Goal: Transaction & Acquisition: Download file/media

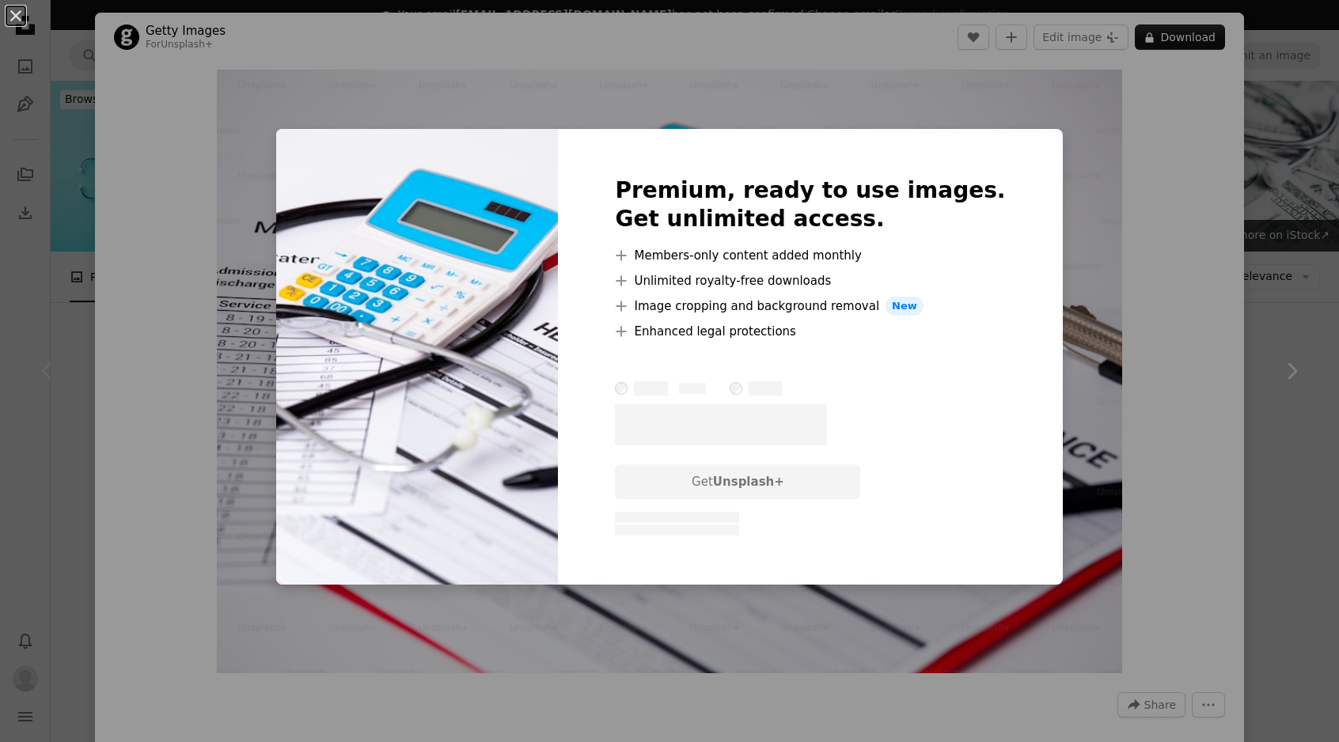
scroll to position [156, 0]
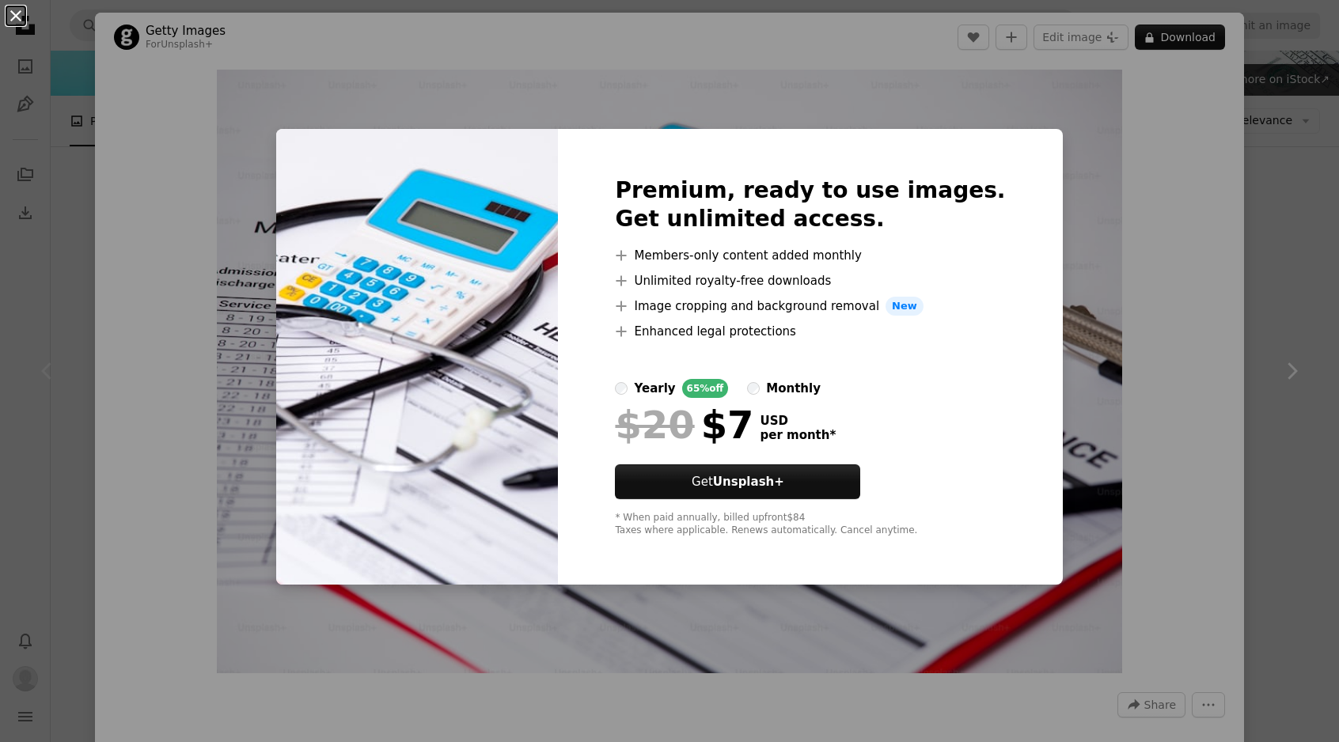
click at [17, 17] on button "An X shape" at bounding box center [15, 15] width 19 height 19
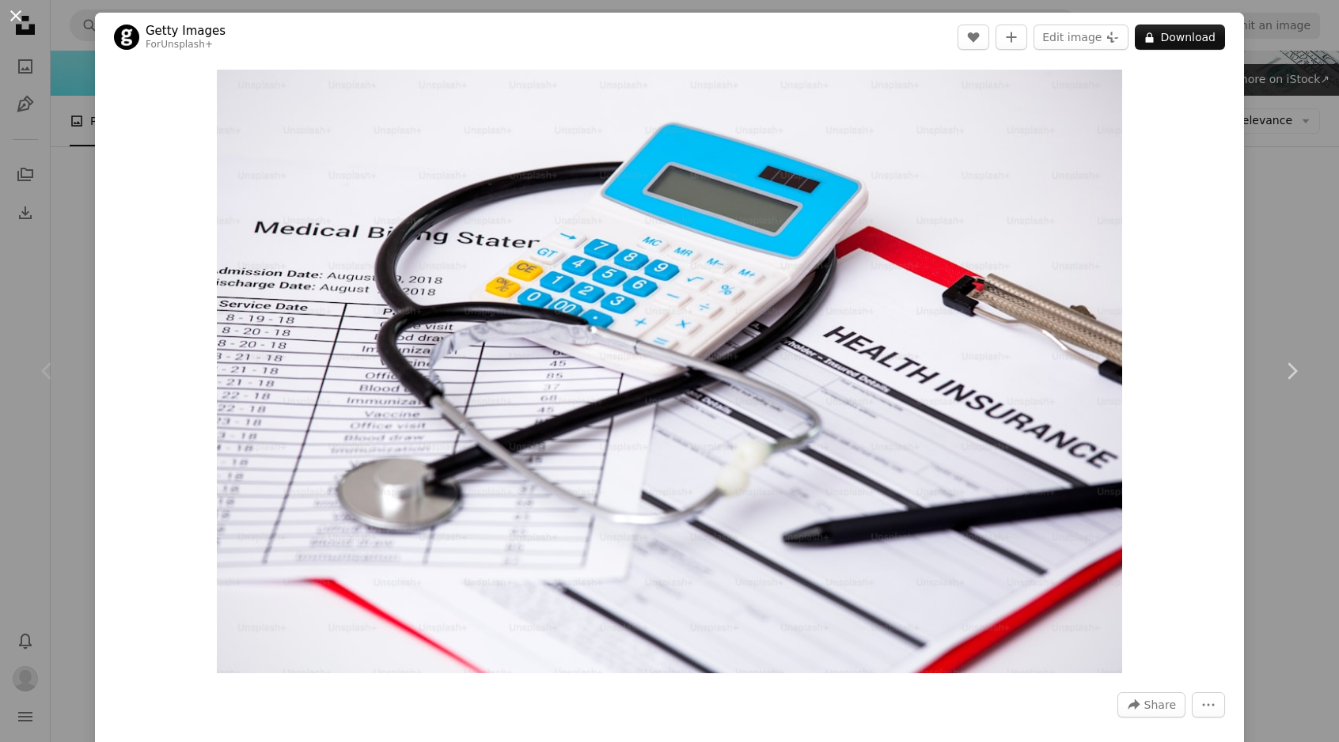
click at [13, 12] on button "An X shape" at bounding box center [15, 15] width 19 height 19
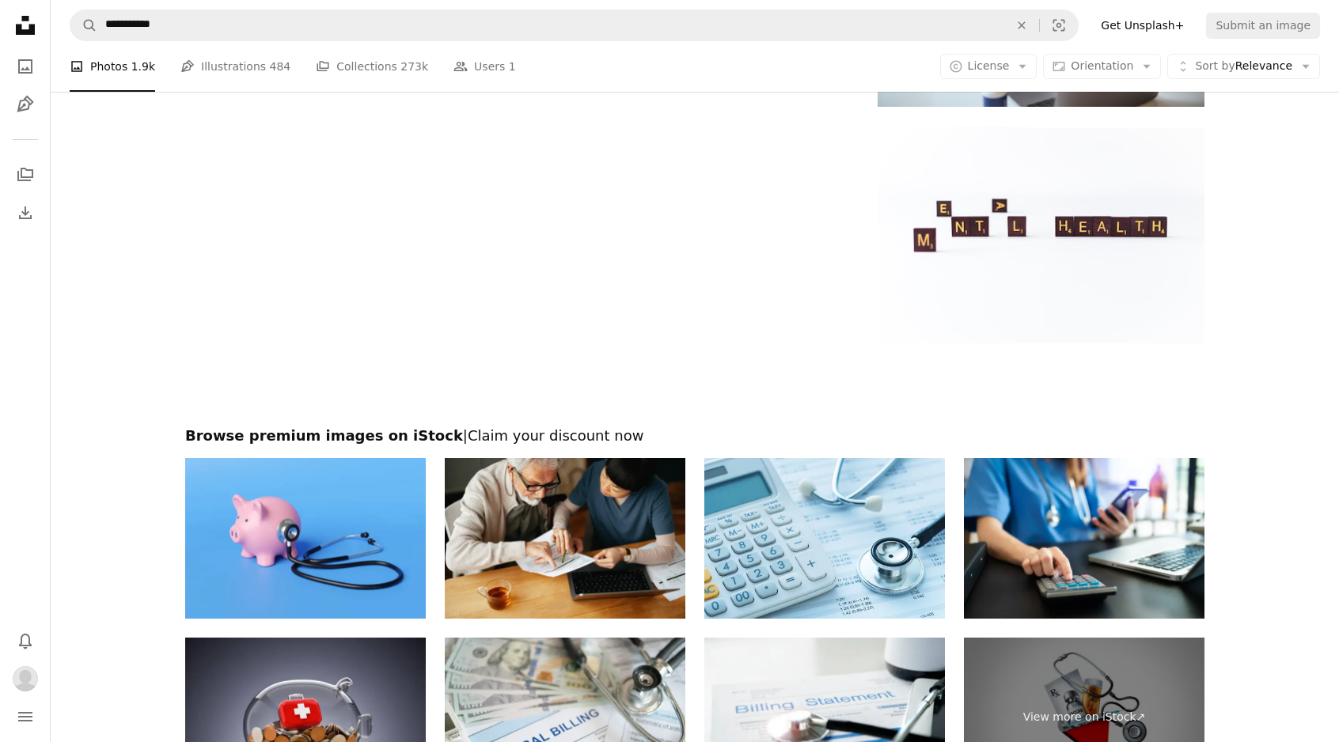
scroll to position [2711, 0]
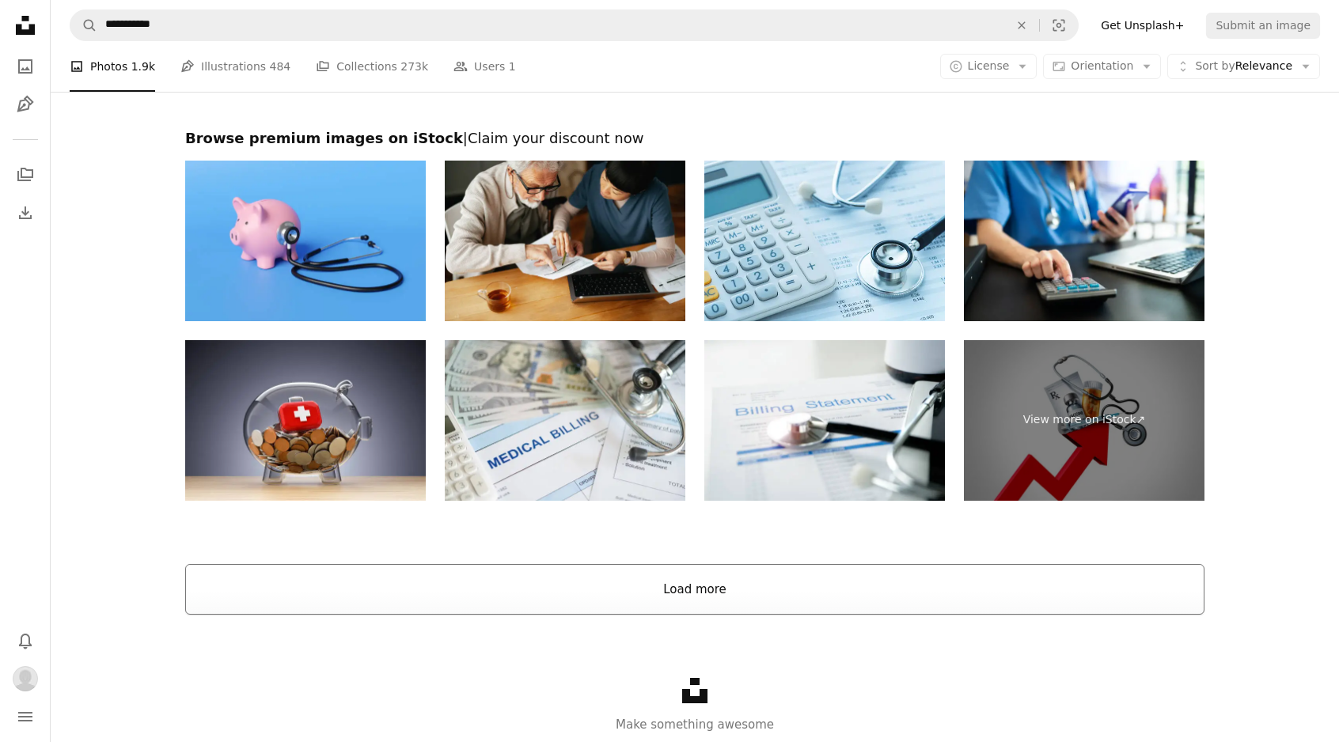
click at [623, 595] on button "Load more" at bounding box center [694, 589] width 1019 height 51
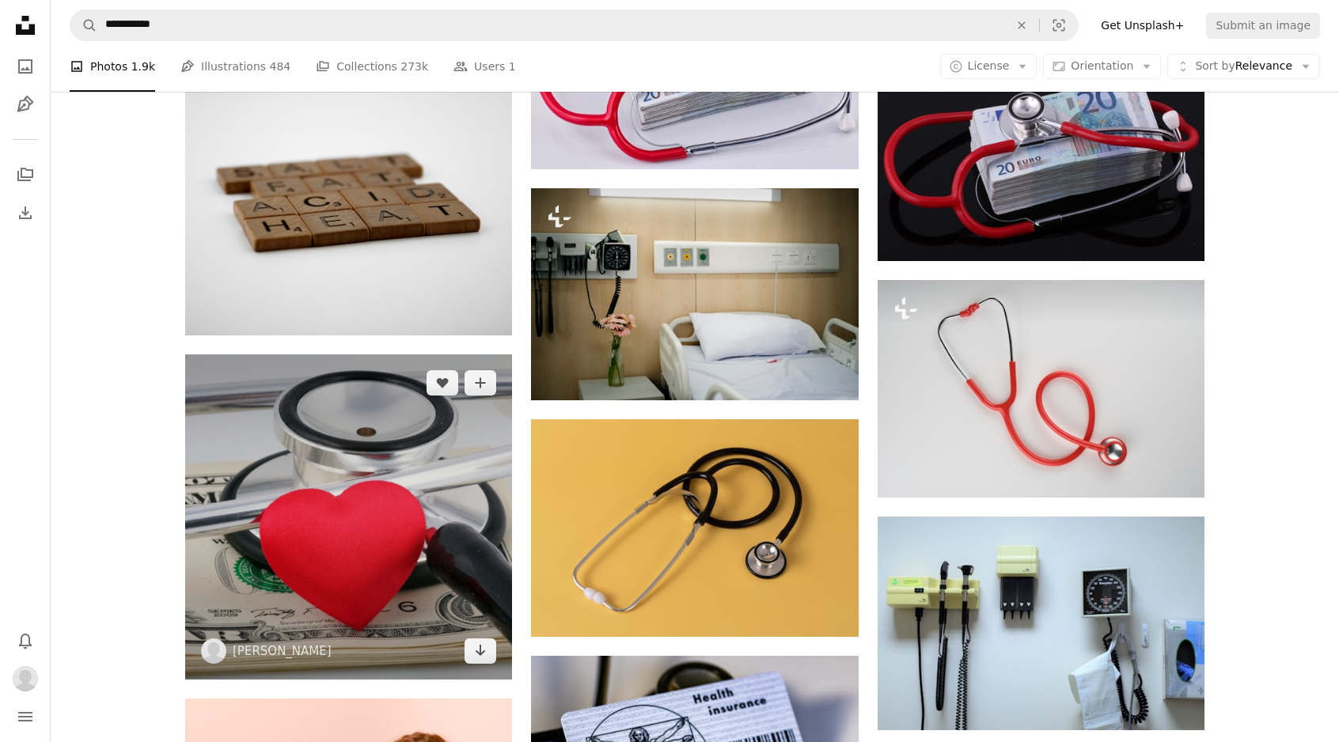
click at [349, 397] on img at bounding box center [348, 517] width 327 height 325
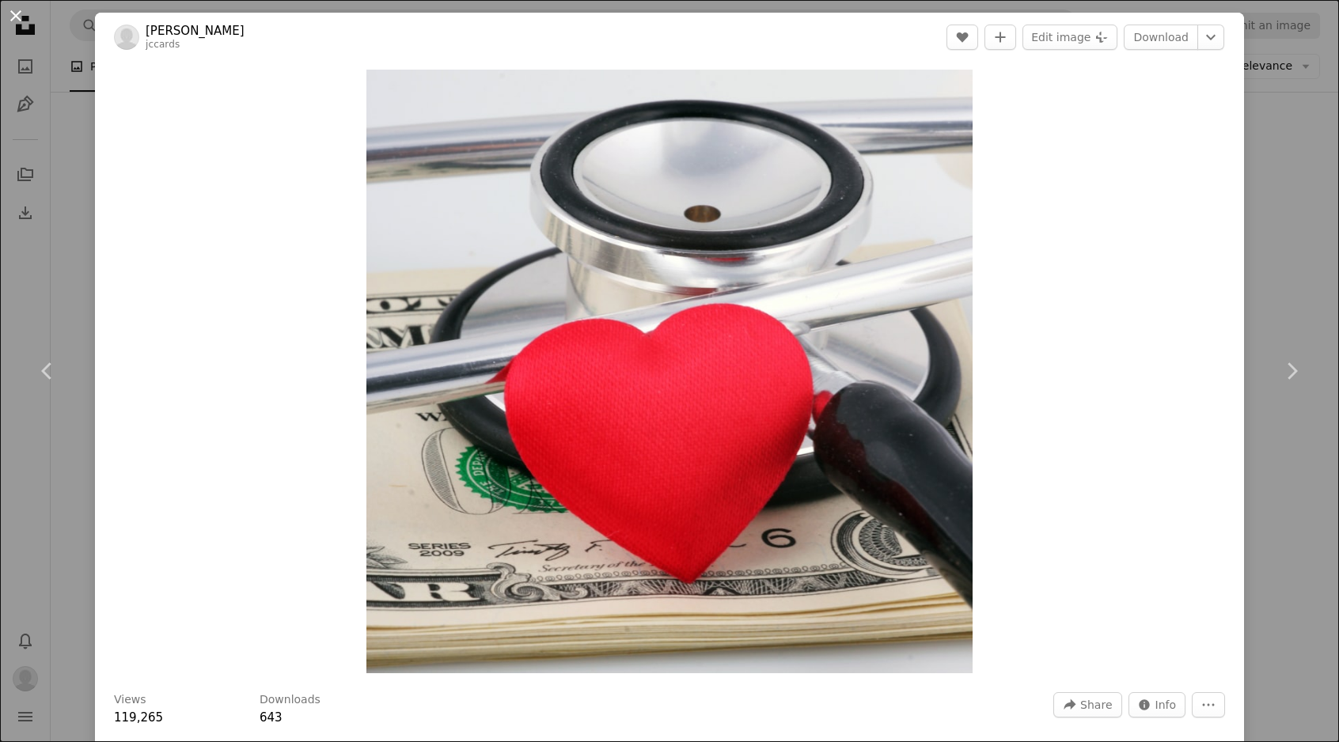
click at [15, 12] on button "An X shape" at bounding box center [15, 15] width 19 height 19
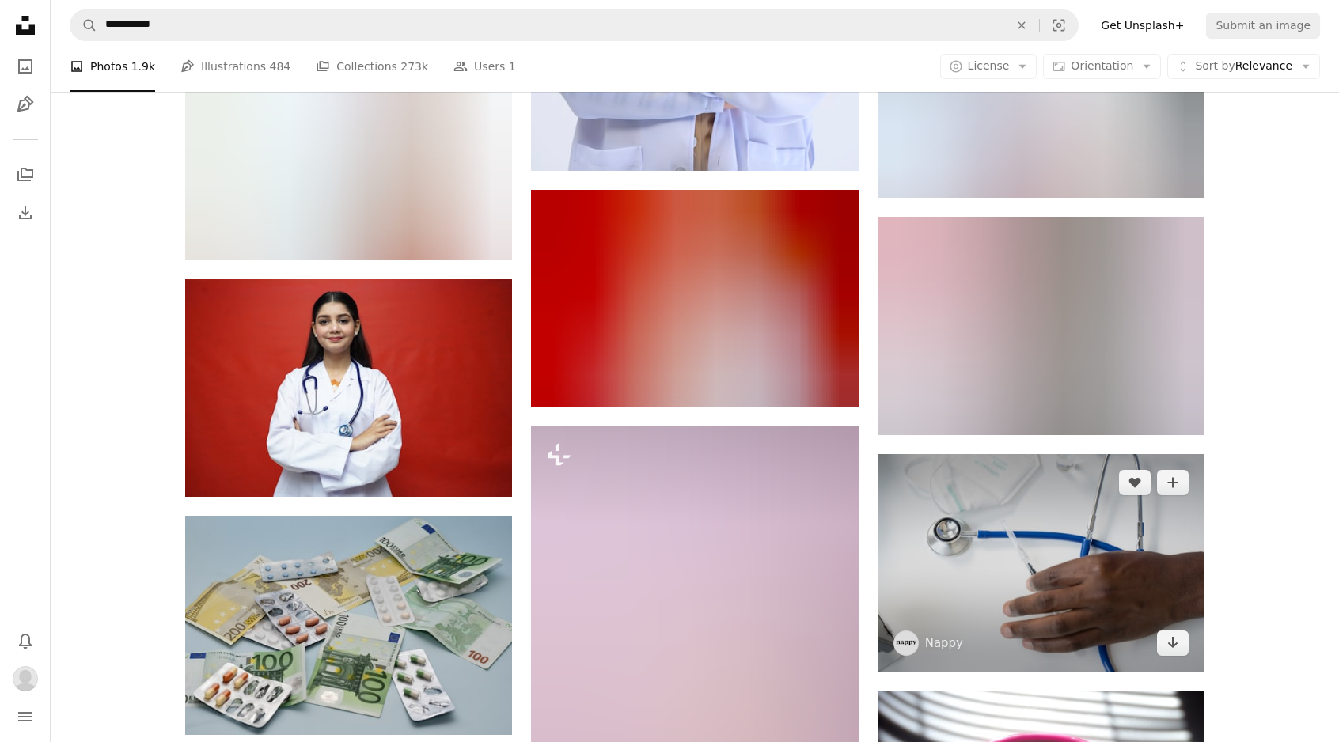
scroll to position [8282, 0]
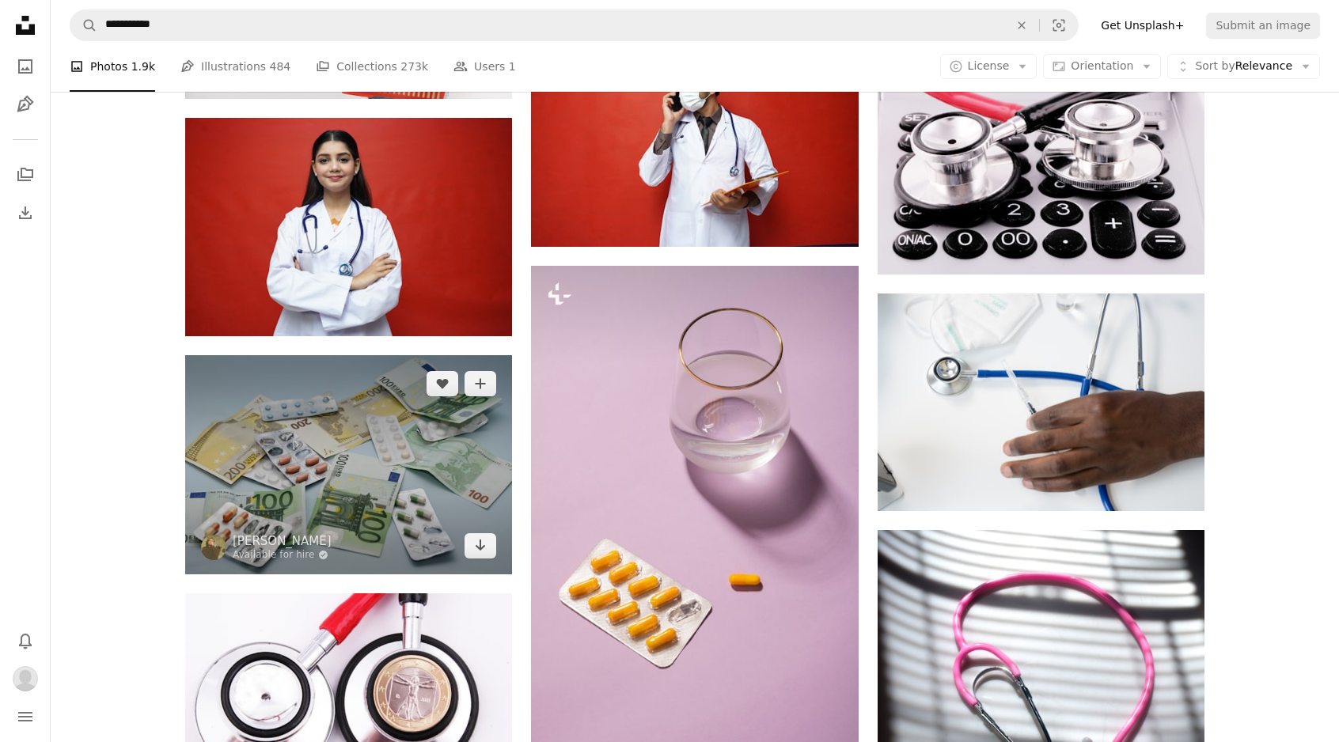
click at [411, 504] on img at bounding box center [348, 464] width 327 height 219
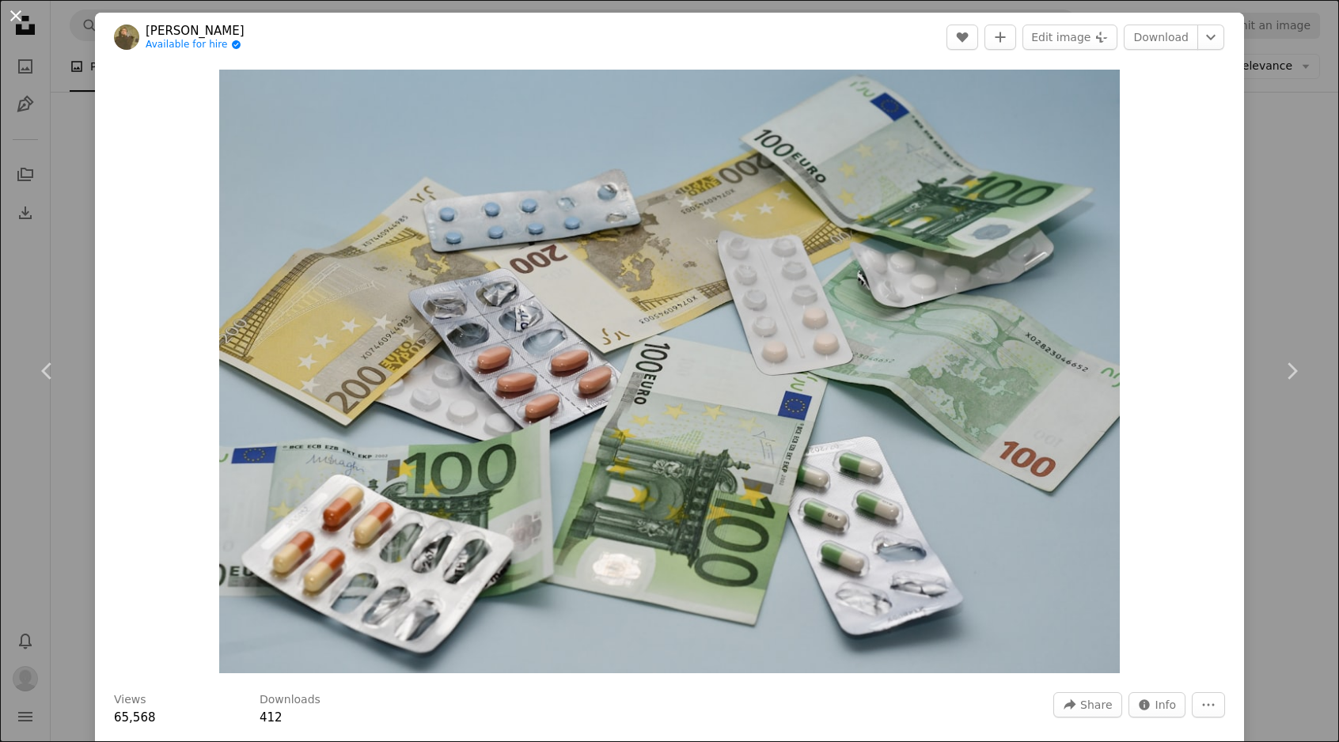
click at [15, 14] on button "An X shape" at bounding box center [15, 15] width 19 height 19
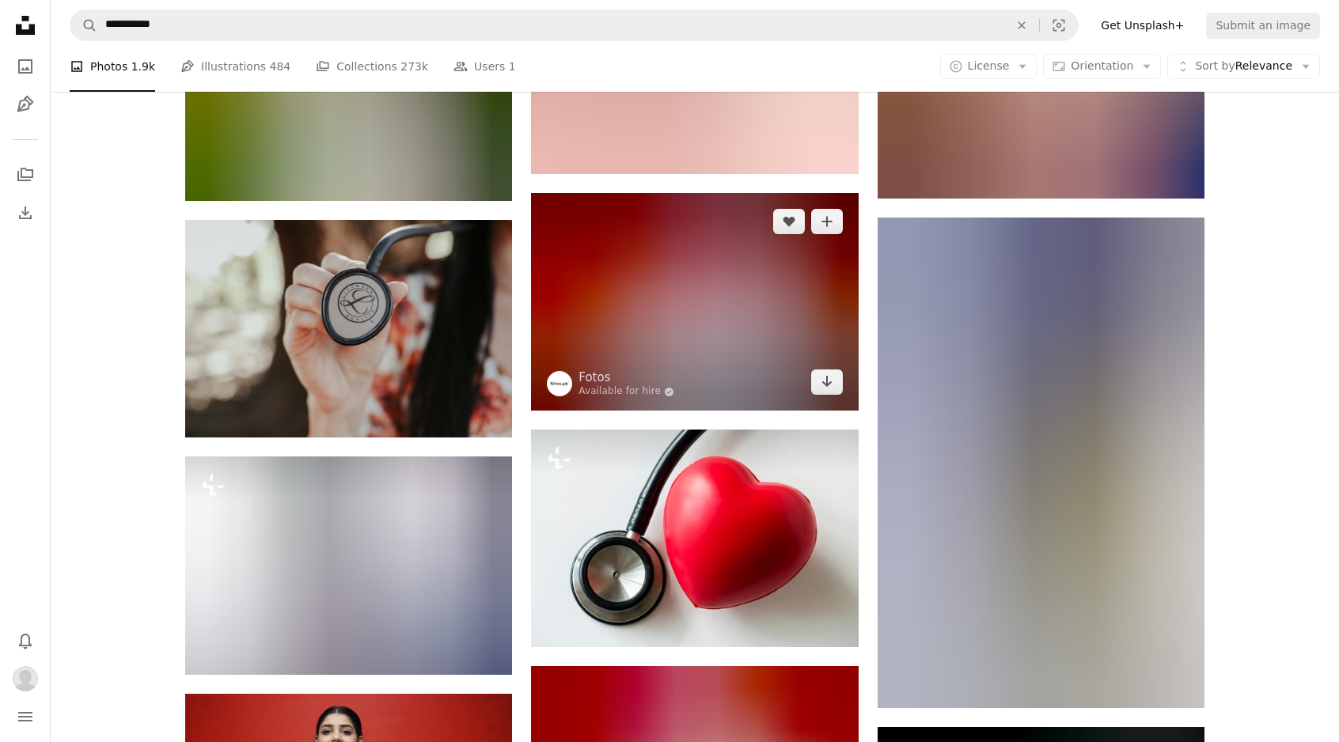
scroll to position [19224, 0]
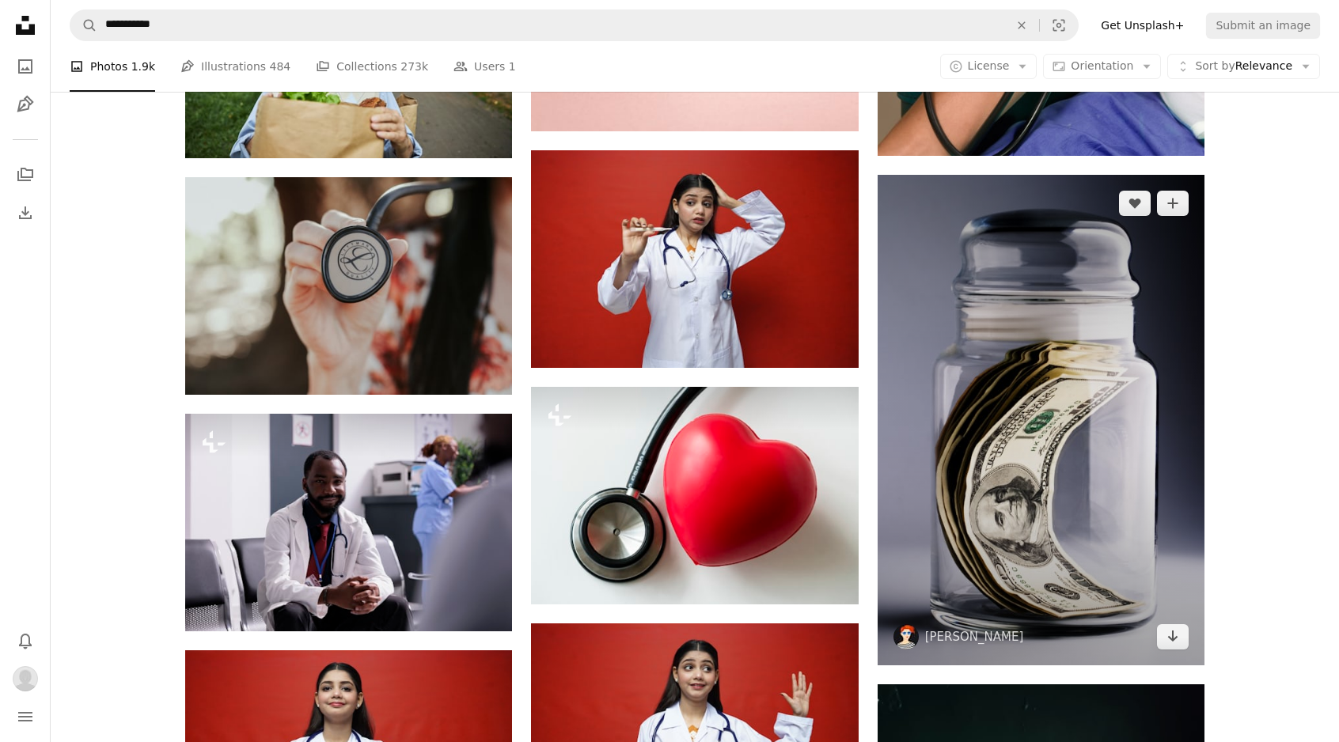
click at [982, 511] on img at bounding box center [1041, 420] width 327 height 491
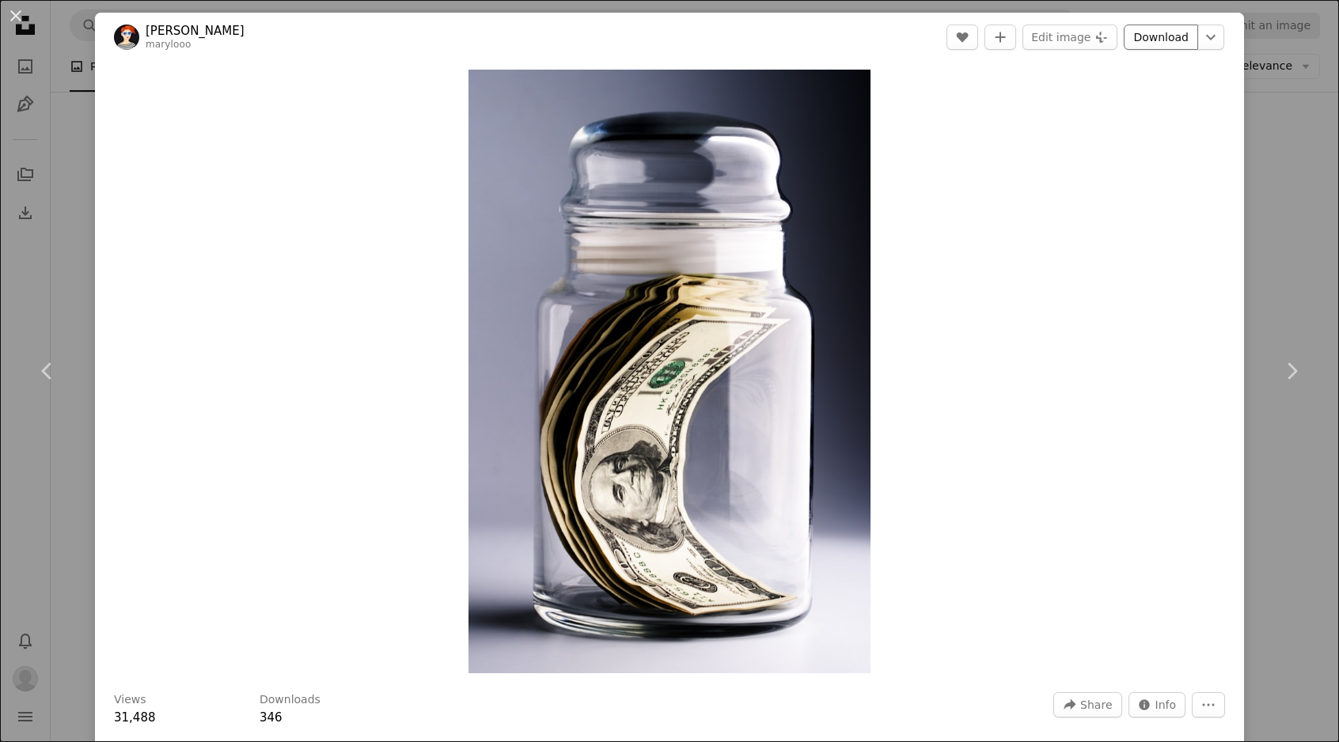
click at [1142, 34] on link "Download" at bounding box center [1161, 37] width 74 height 25
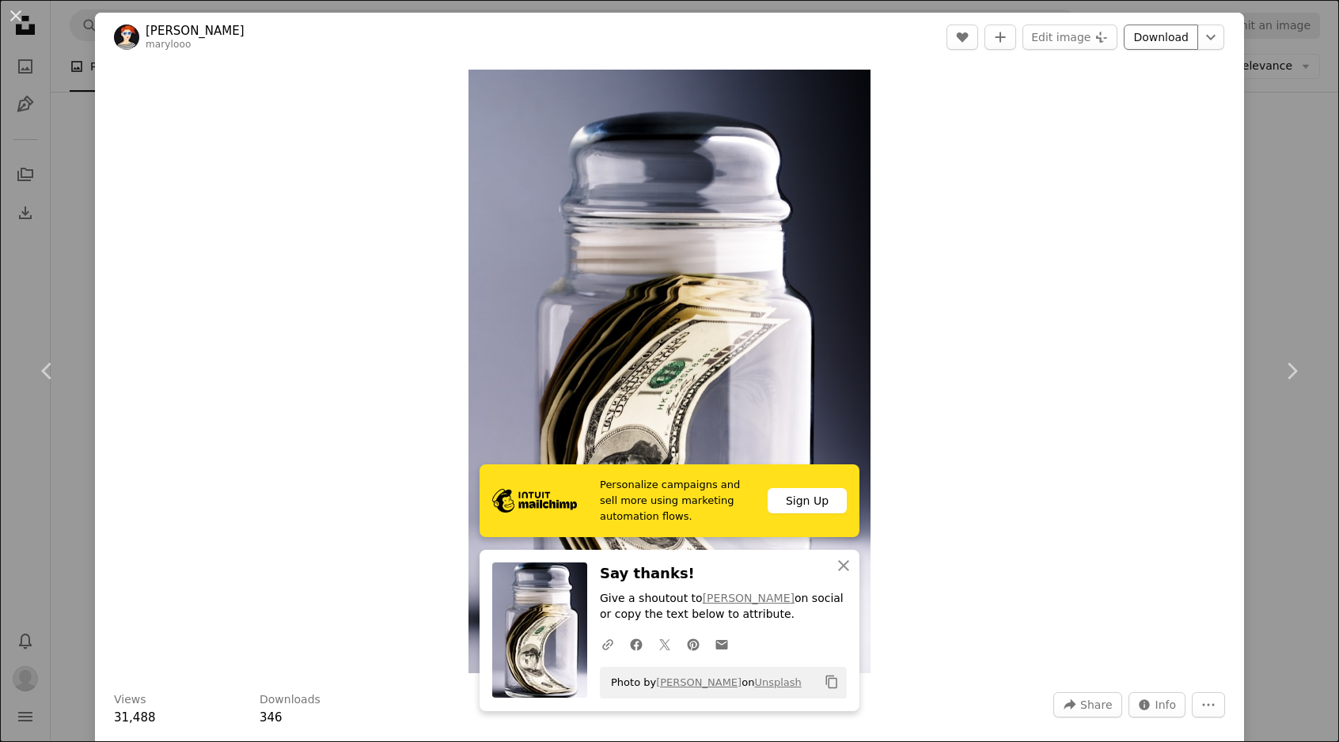
click at [1142, 34] on link "Download" at bounding box center [1161, 37] width 74 height 25
click at [17, 13] on button "An X shape" at bounding box center [15, 15] width 19 height 19
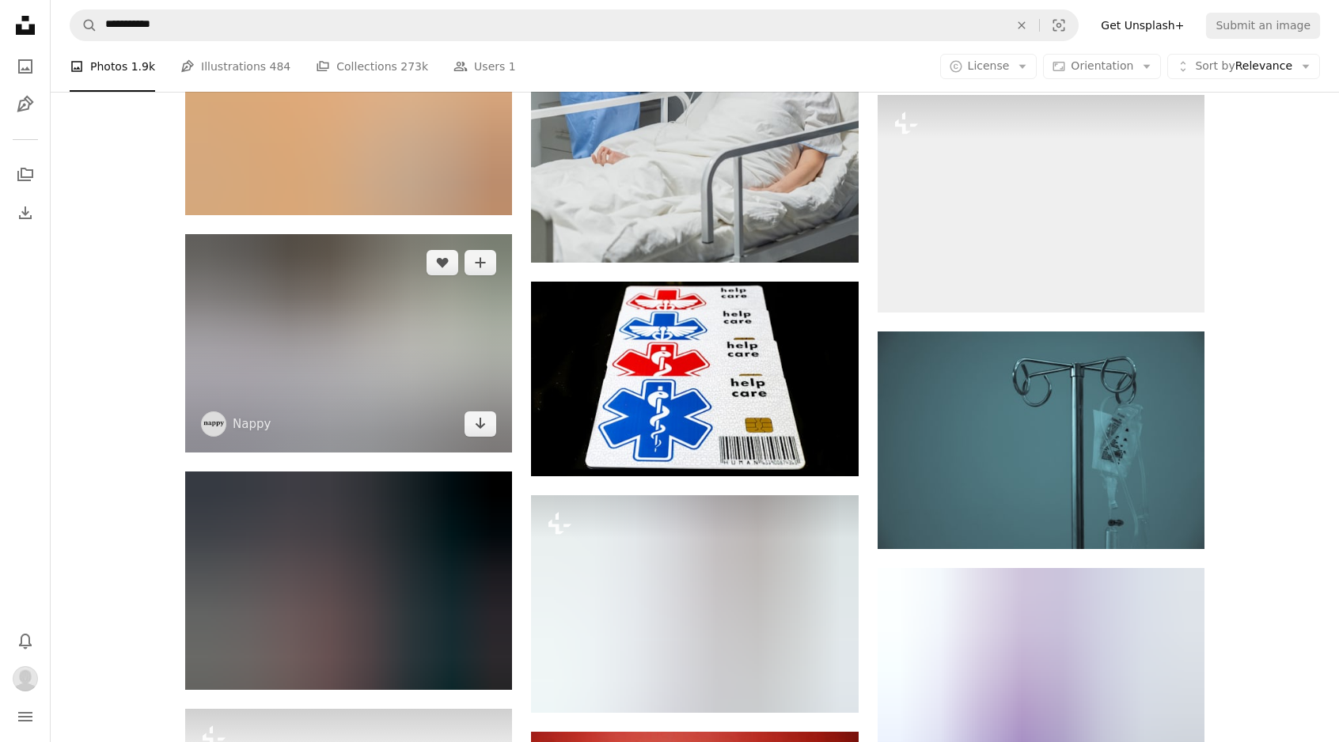
scroll to position [22244, 0]
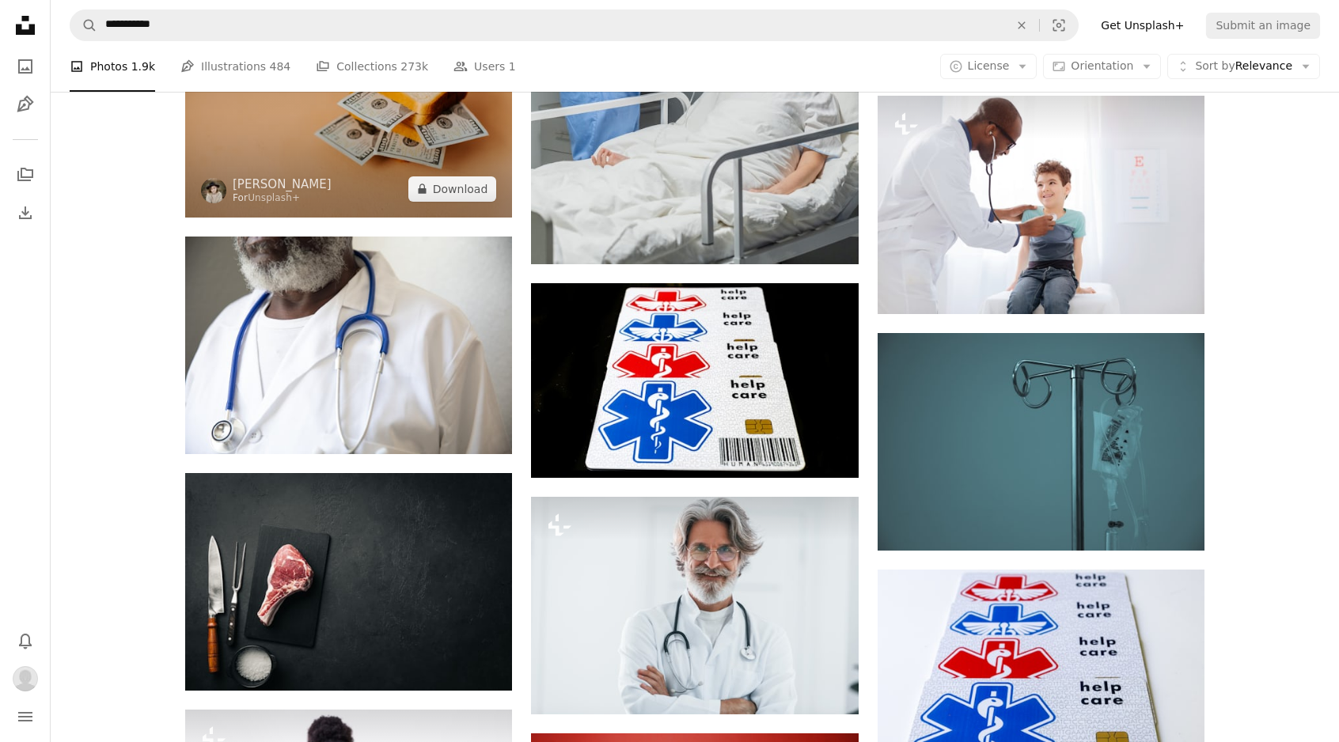
click at [299, 161] on img at bounding box center [348, 108] width 327 height 218
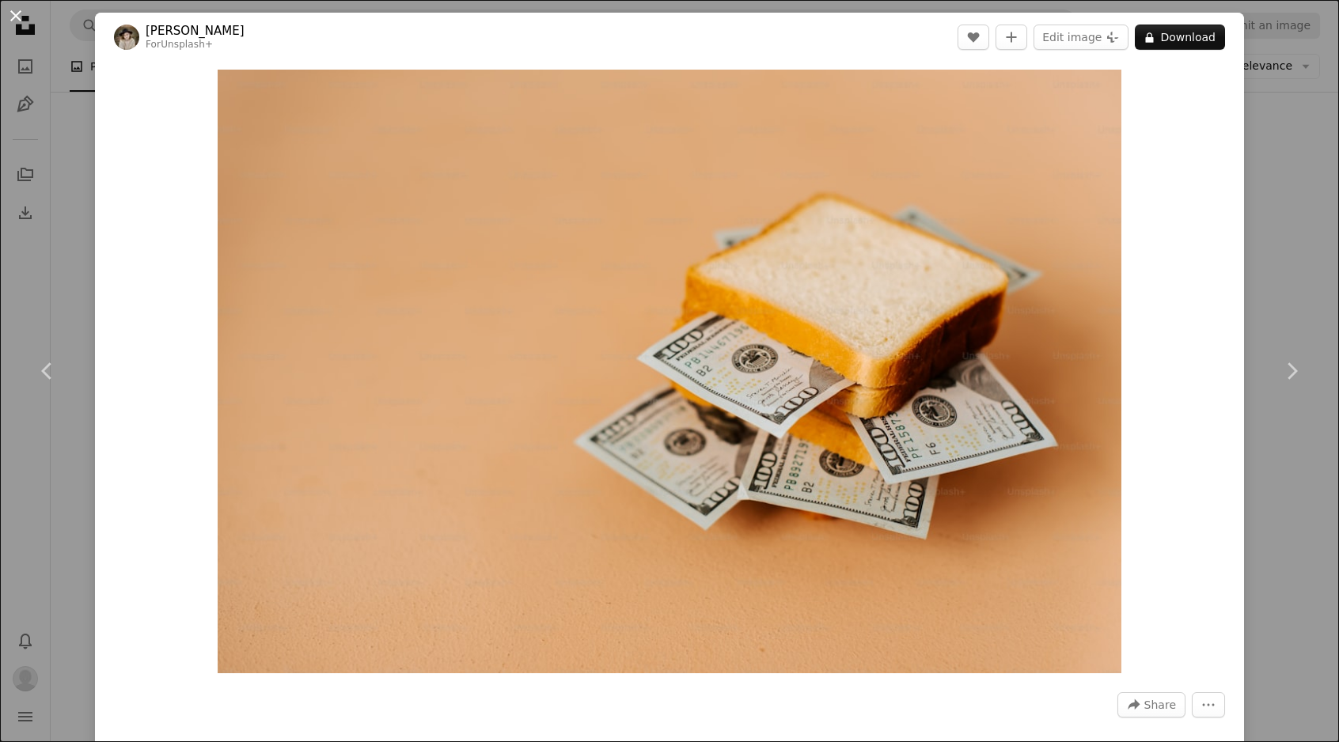
click at [17, 24] on button "An X shape" at bounding box center [15, 15] width 19 height 19
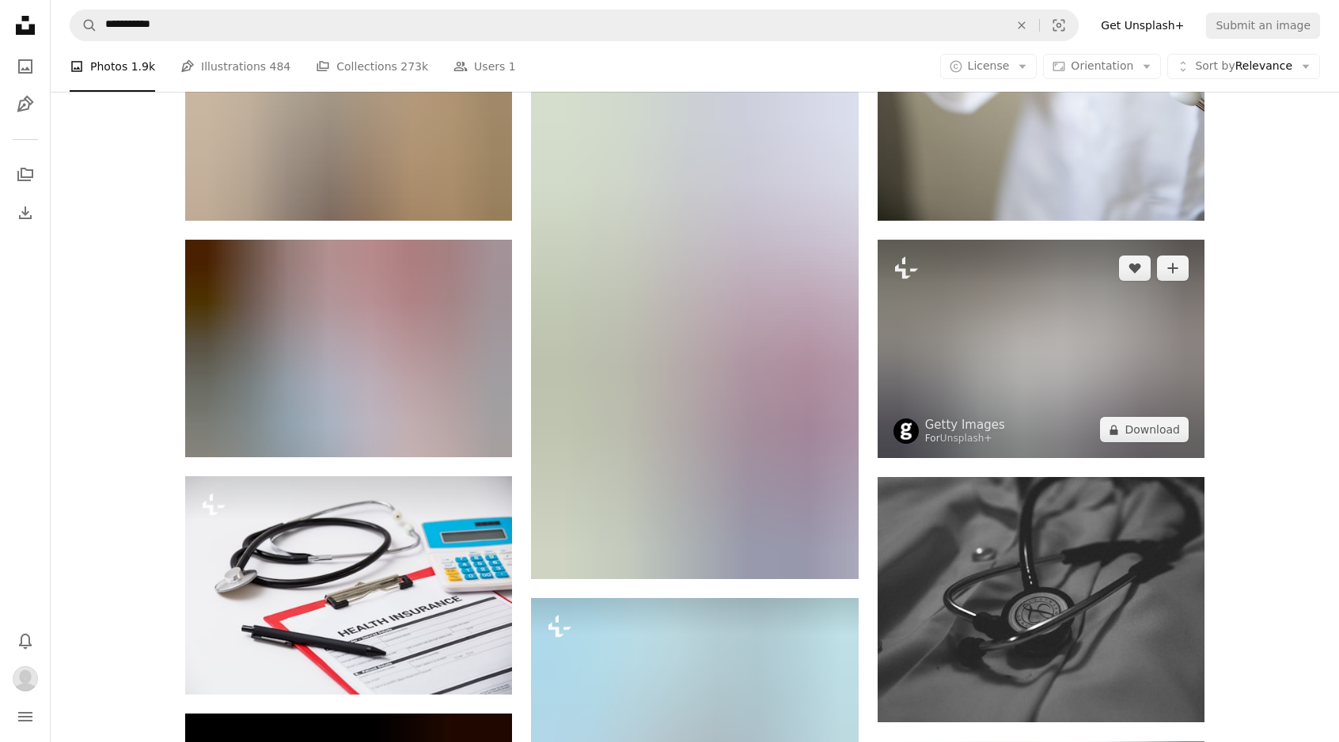
scroll to position [24950, 0]
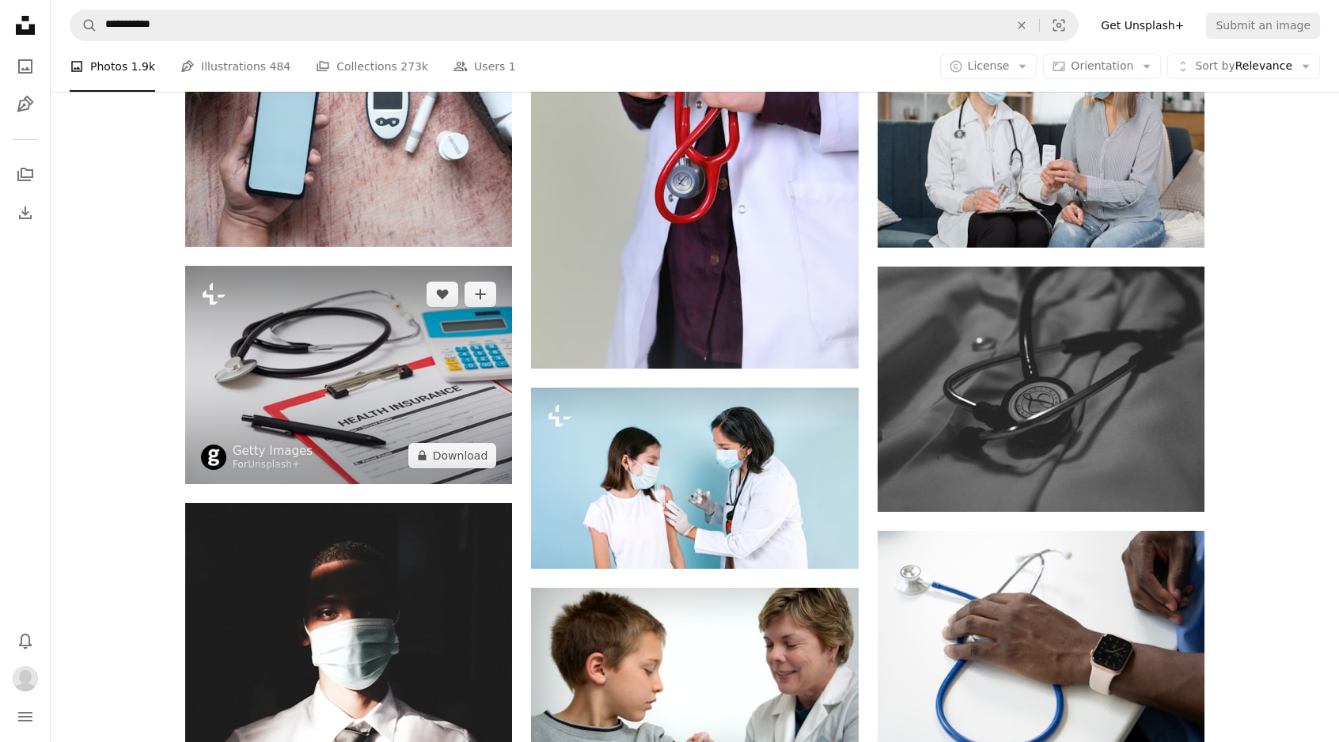
click at [411, 355] on img at bounding box center [348, 375] width 327 height 218
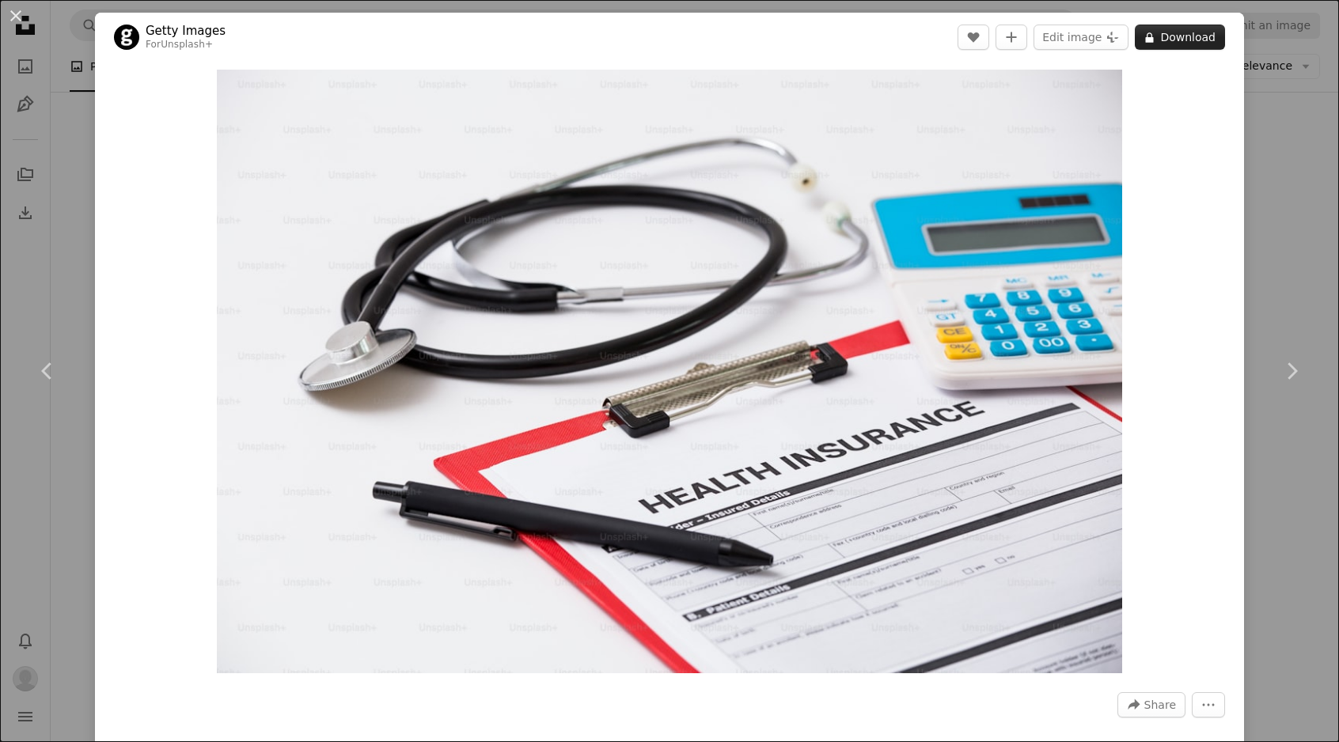
click at [1172, 32] on button "A lock Download" at bounding box center [1180, 37] width 90 height 25
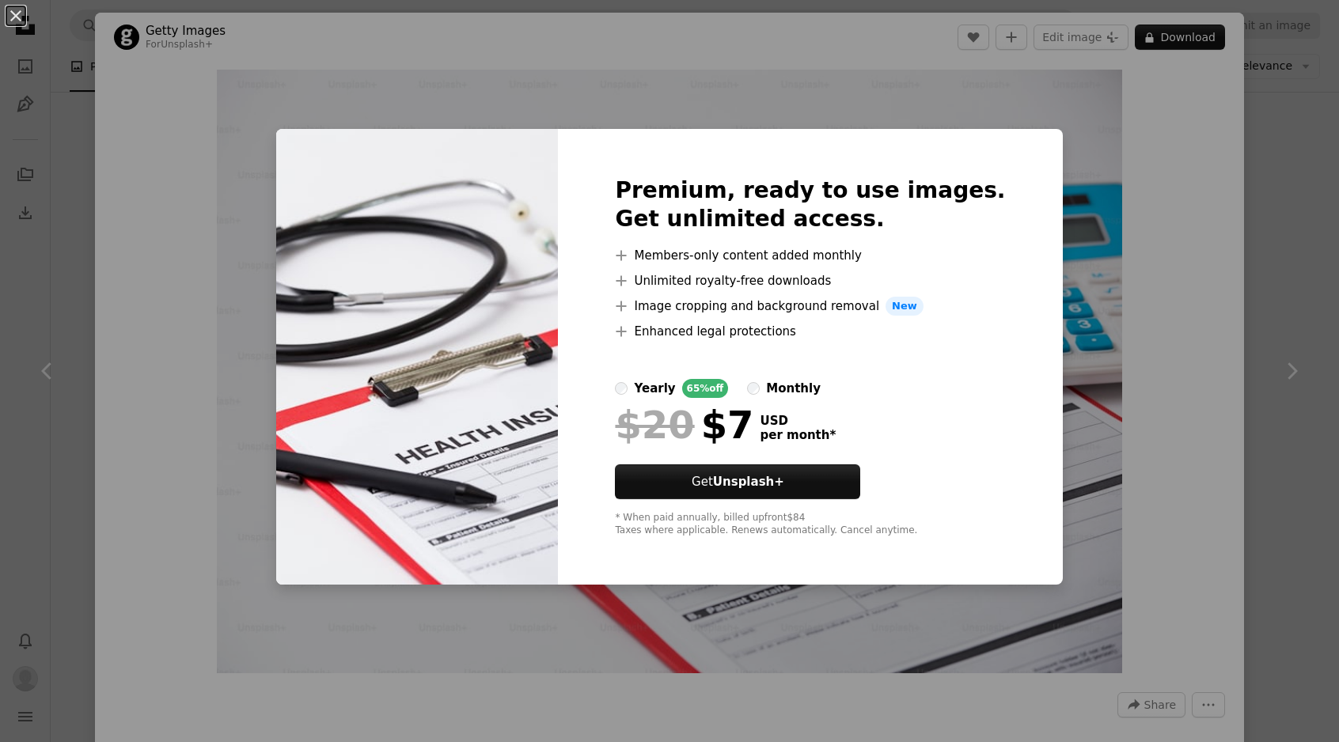
click at [665, 47] on div "An X shape Premium, ready to use images. Get unlimited access. A plus sign Memb…" at bounding box center [669, 371] width 1339 height 742
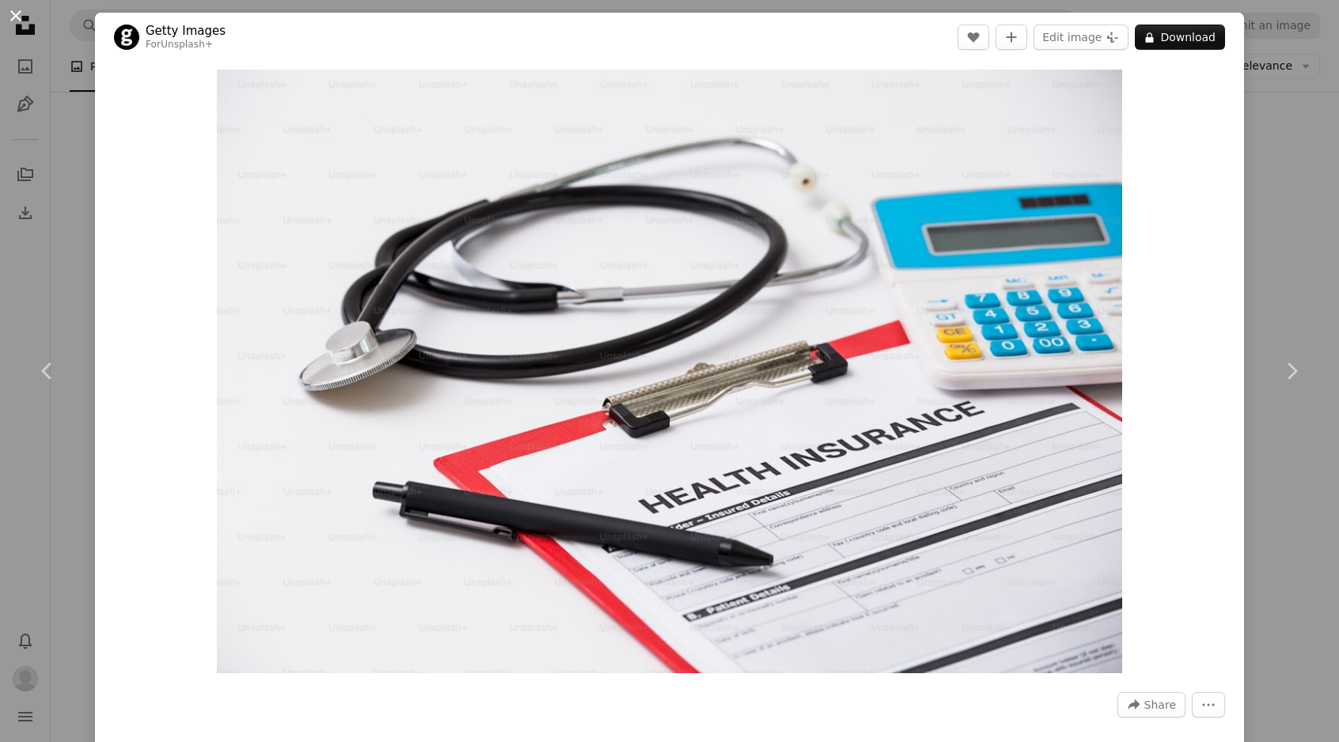
click at [17, 12] on button "An X shape" at bounding box center [15, 15] width 19 height 19
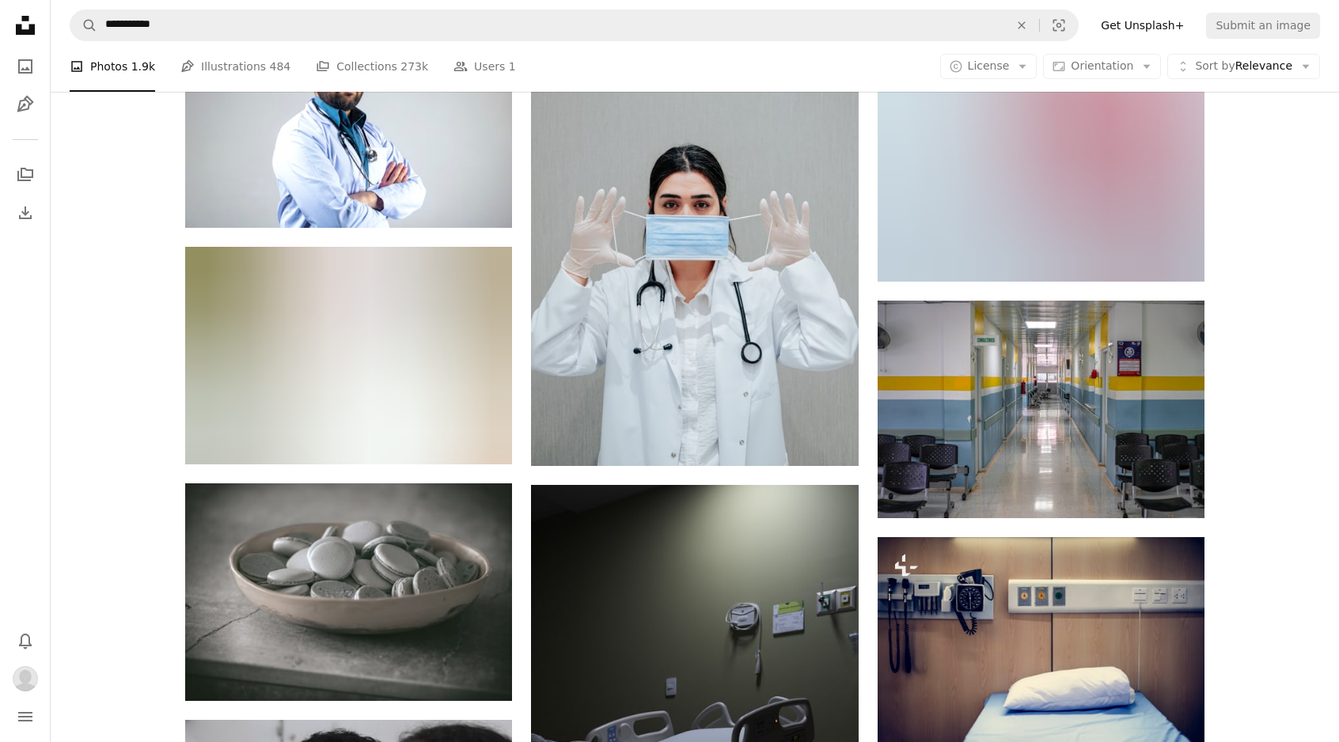
scroll to position [35150, 0]
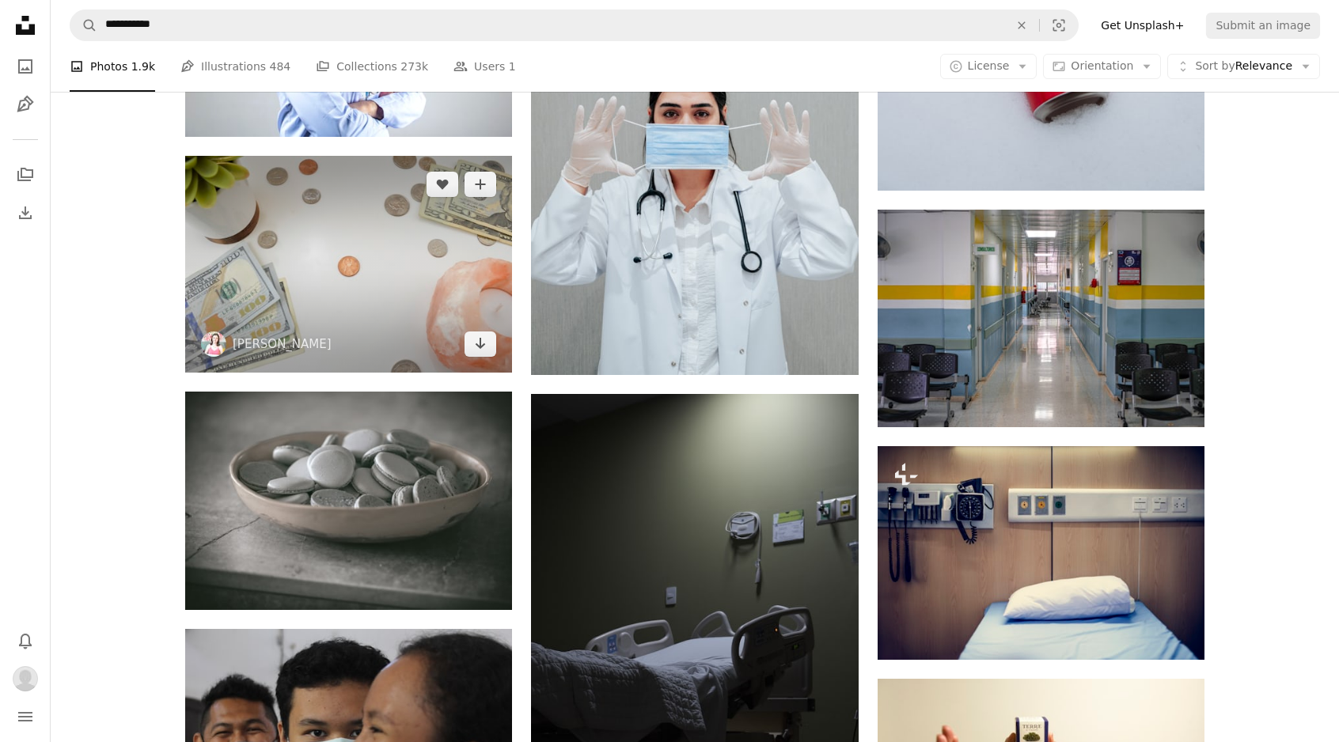
click at [264, 328] on img at bounding box center [348, 264] width 327 height 217
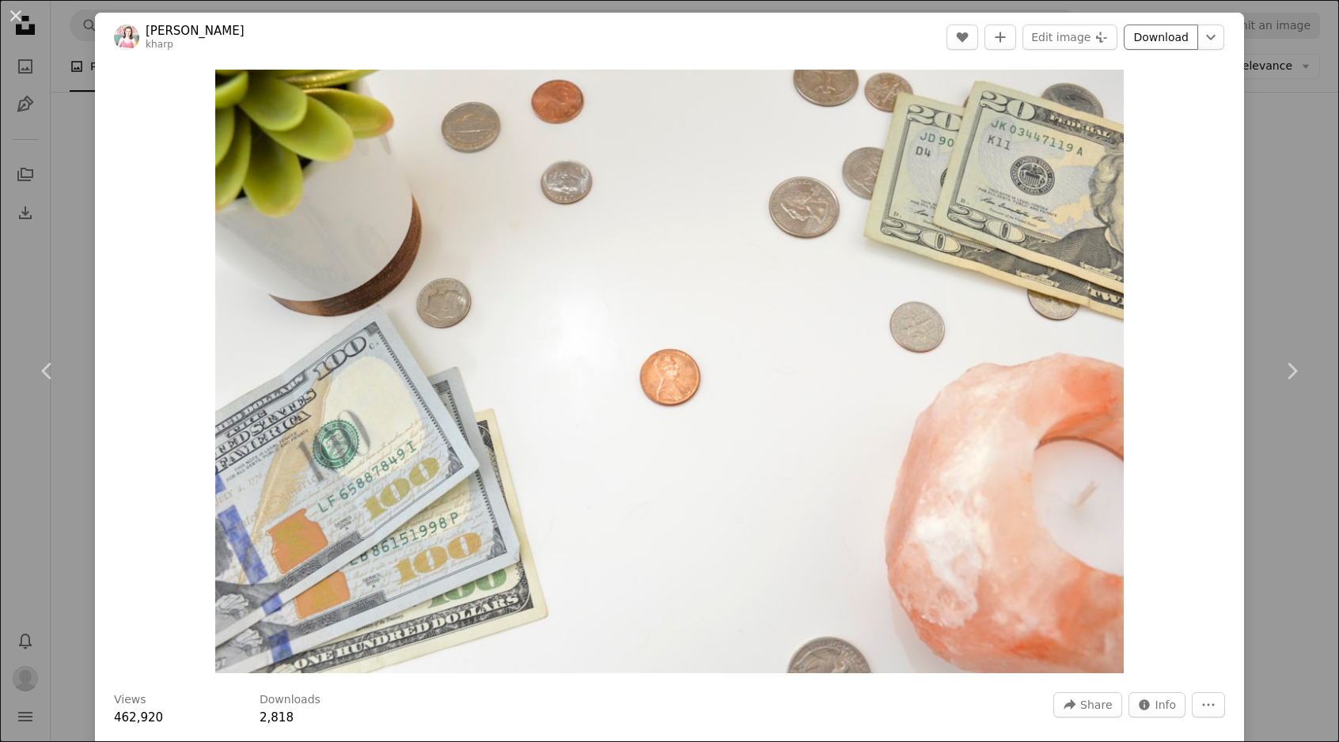
click at [1167, 36] on link "Download" at bounding box center [1161, 37] width 74 height 25
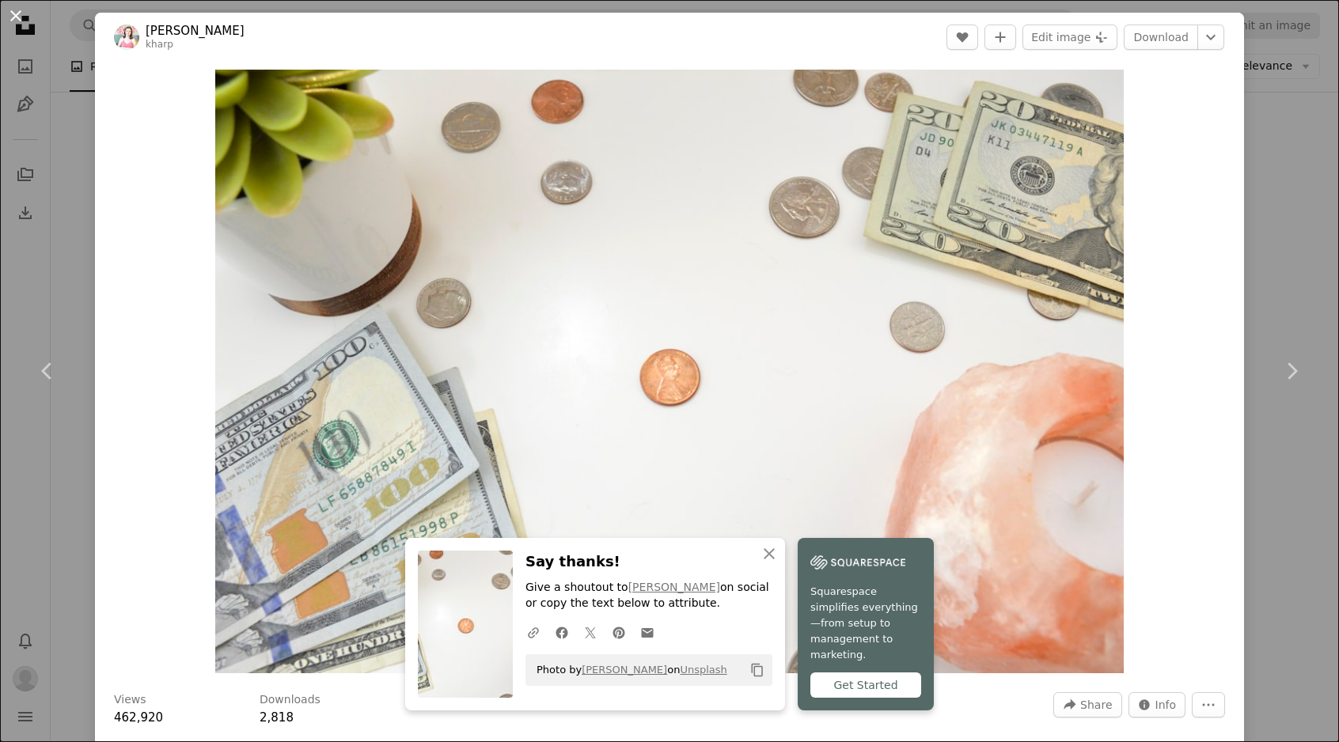
click at [15, 16] on button "An X shape" at bounding box center [15, 15] width 19 height 19
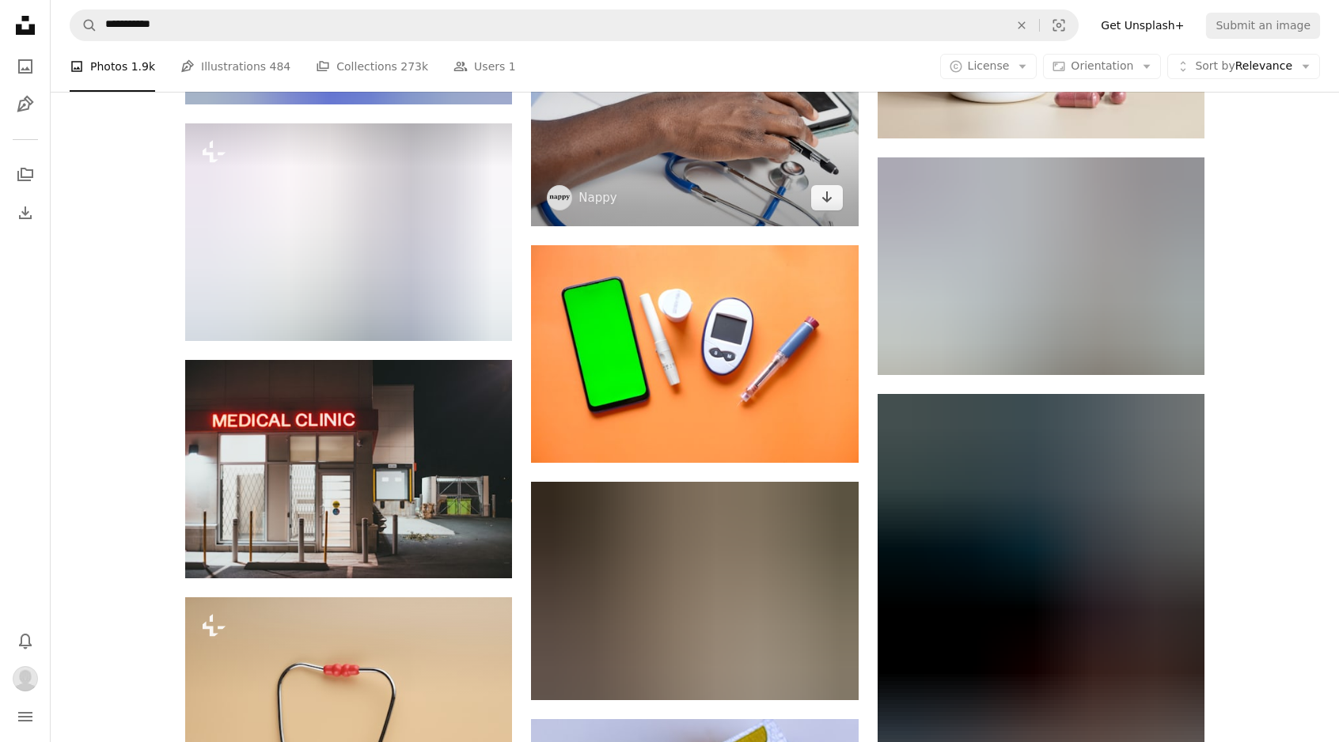
scroll to position [47484, 0]
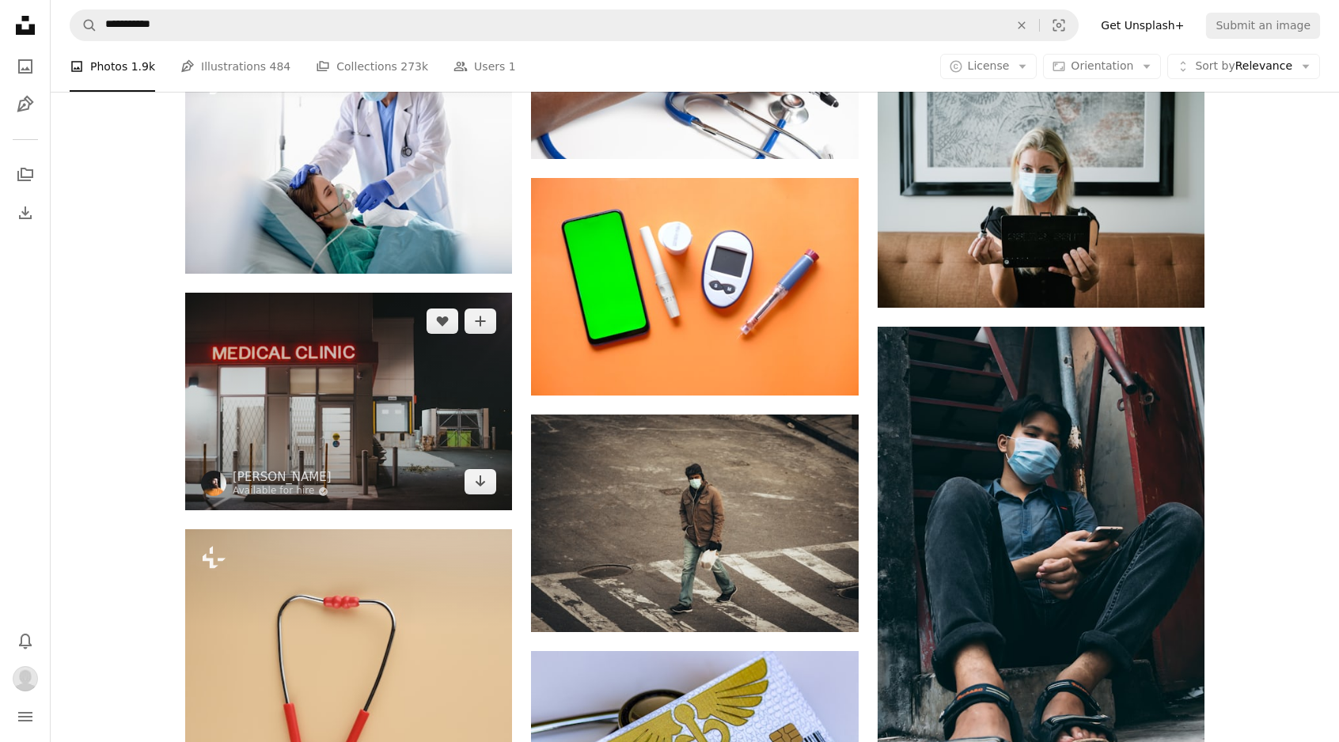
click at [379, 394] on img at bounding box center [348, 402] width 327 height 218
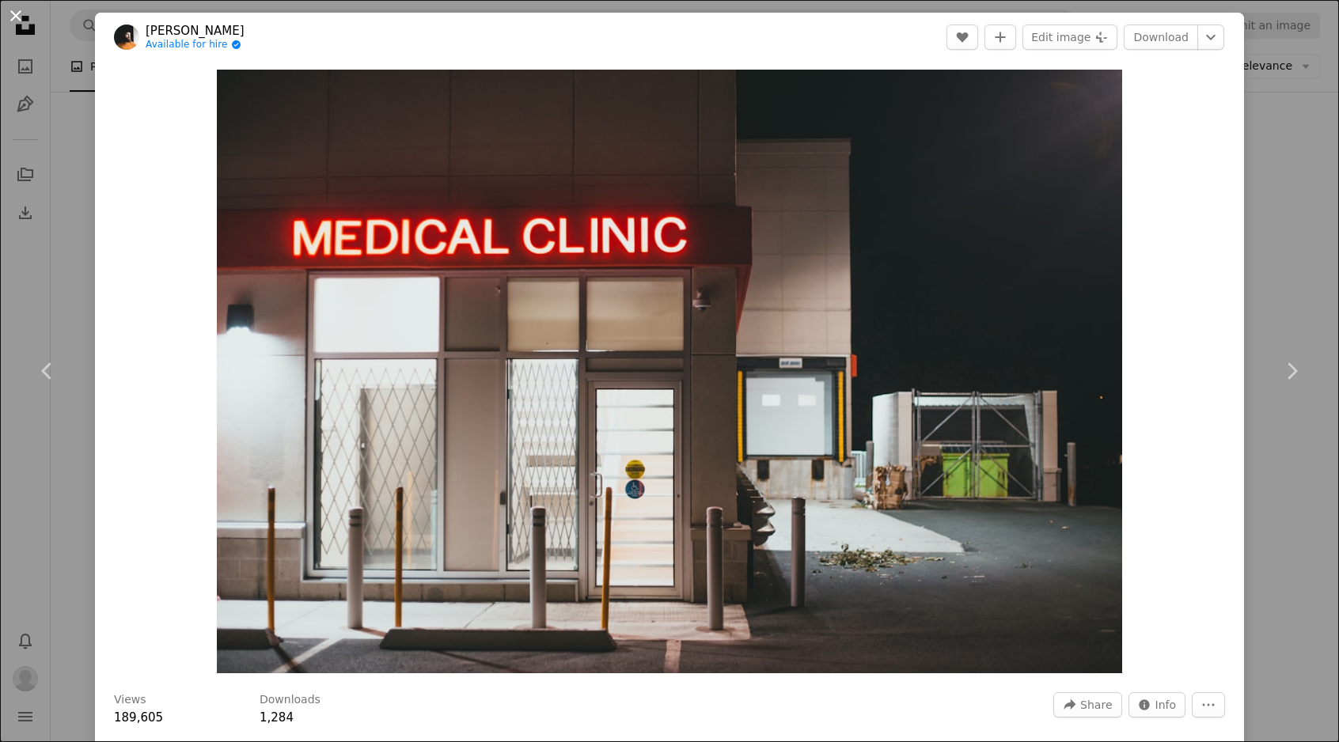
click at [22, 19] on button "An X shape" at bounding box center [15, 15] width 19 height 19
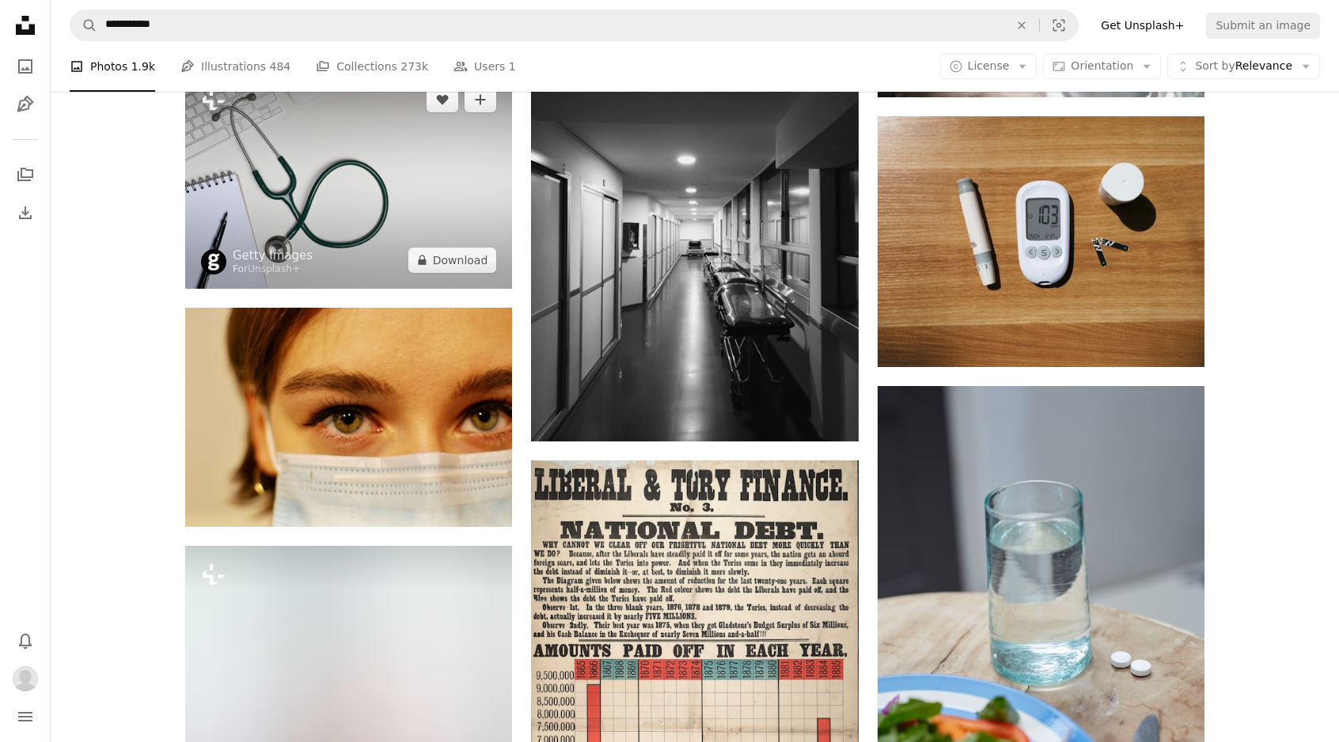
scroll to position [63989, 0]
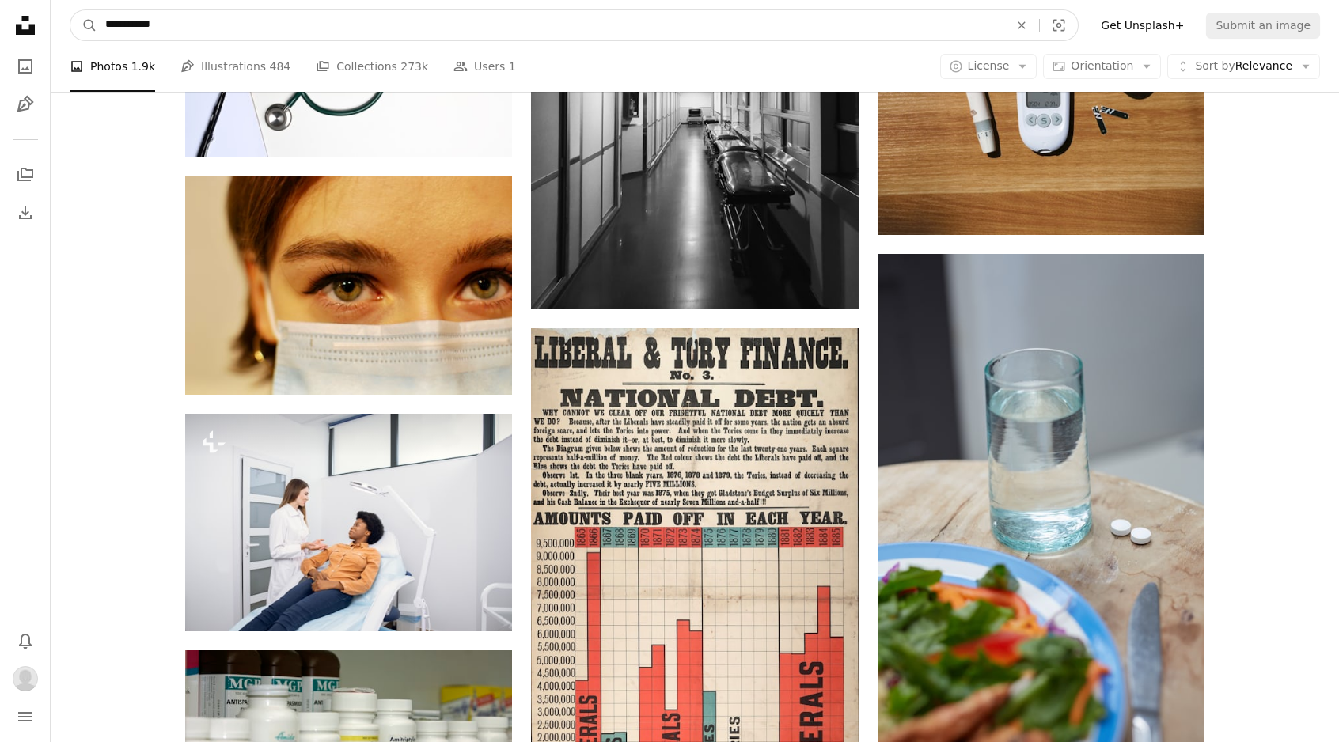
click at [194, 28] on input "**********" at bounding box center [550, 25] width 907 height 30
type input "**********"
click at [84, 25] on button "A magnifying glass" at bounding box center [83, 25] width 27 height 30
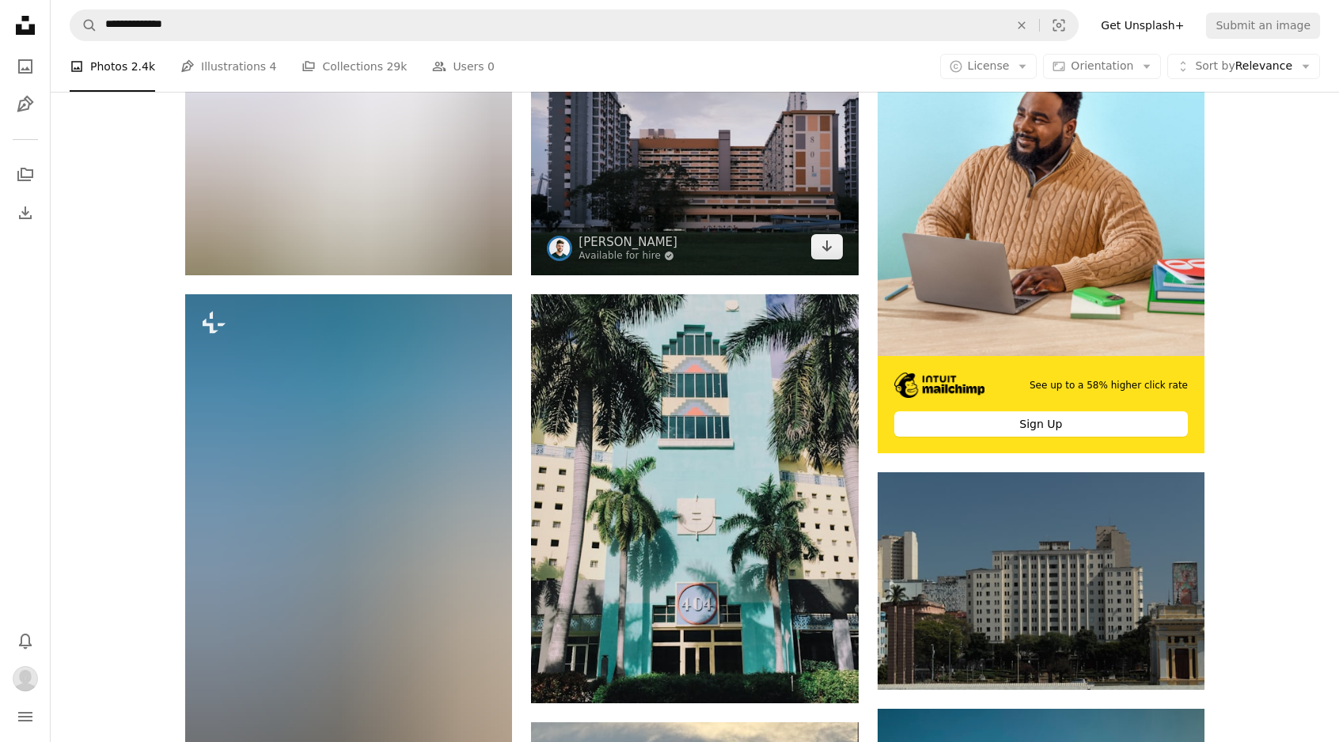
scroll to position [398, 0]
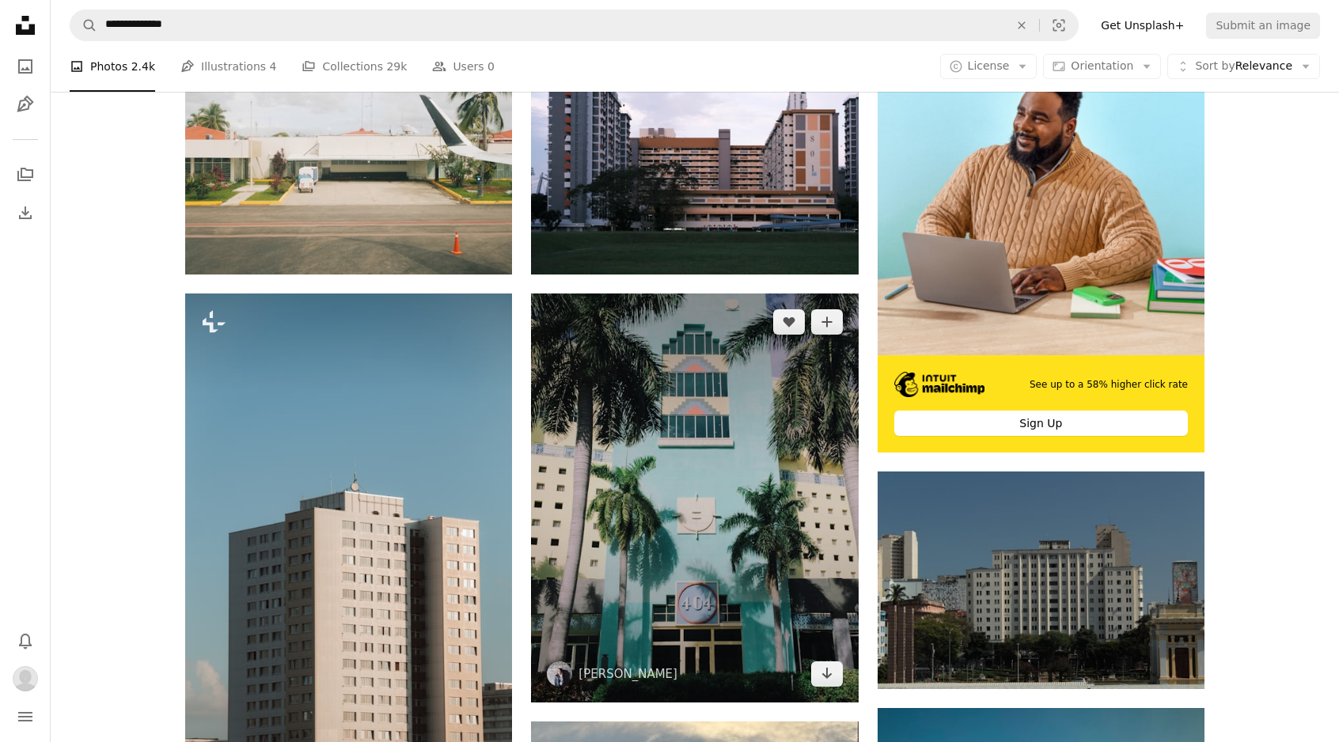
click at [584, 404] on img at bounding box center [694, 498] width 327 height 409
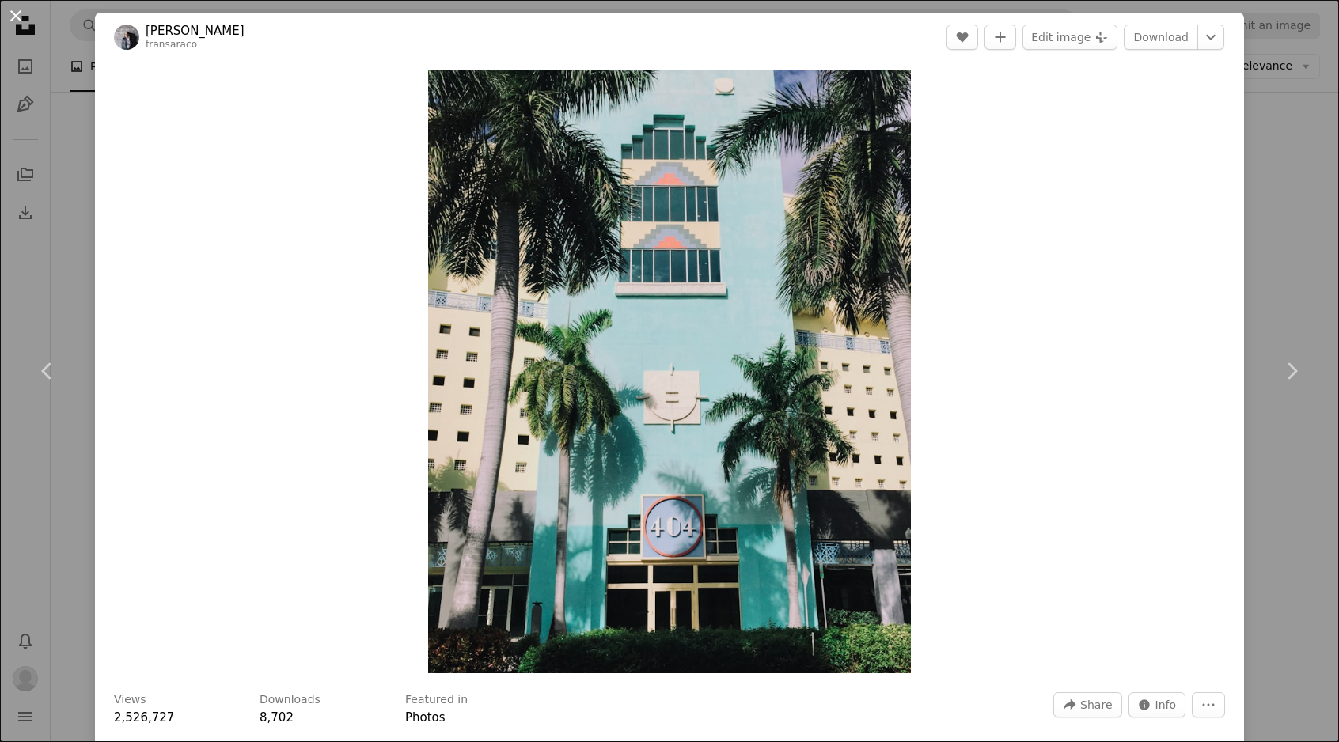
click at [20, 13] on button "An X shape" at bounding box center [15, 15] width 19 height 19
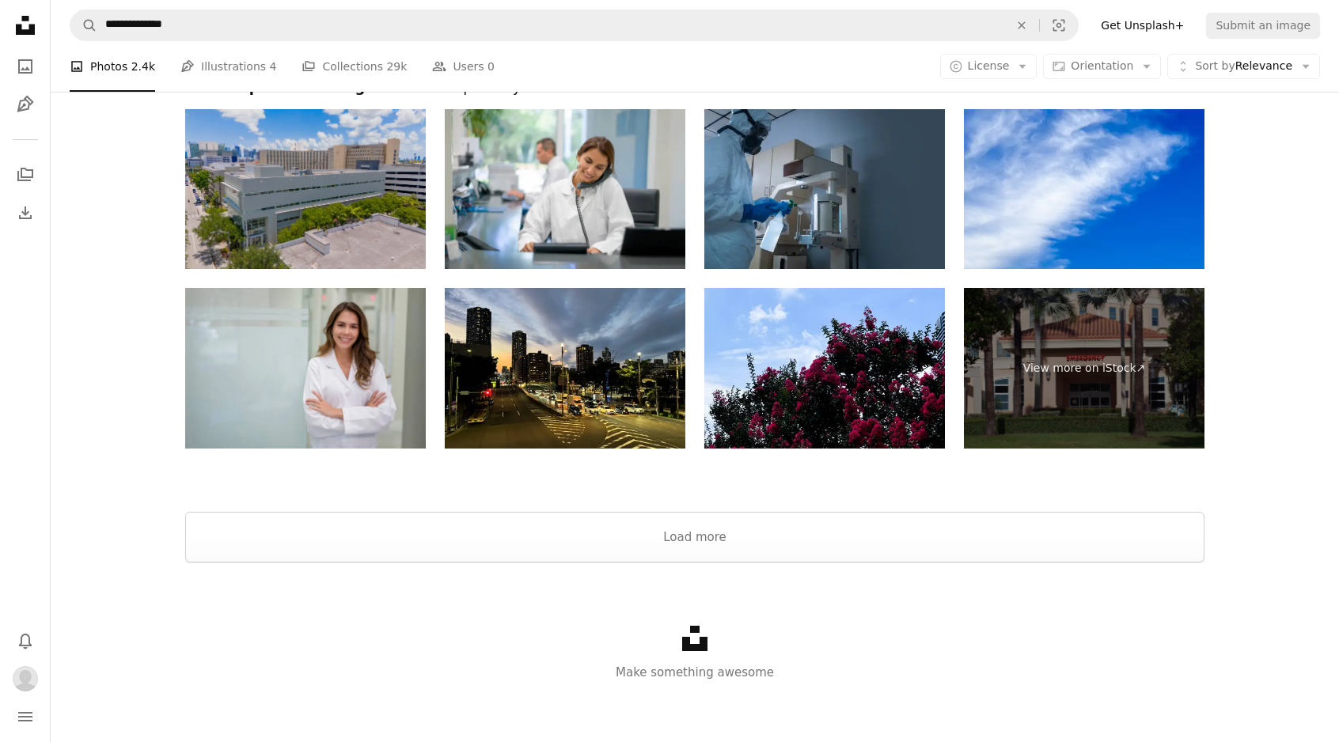
scroll to position [3053, 0]
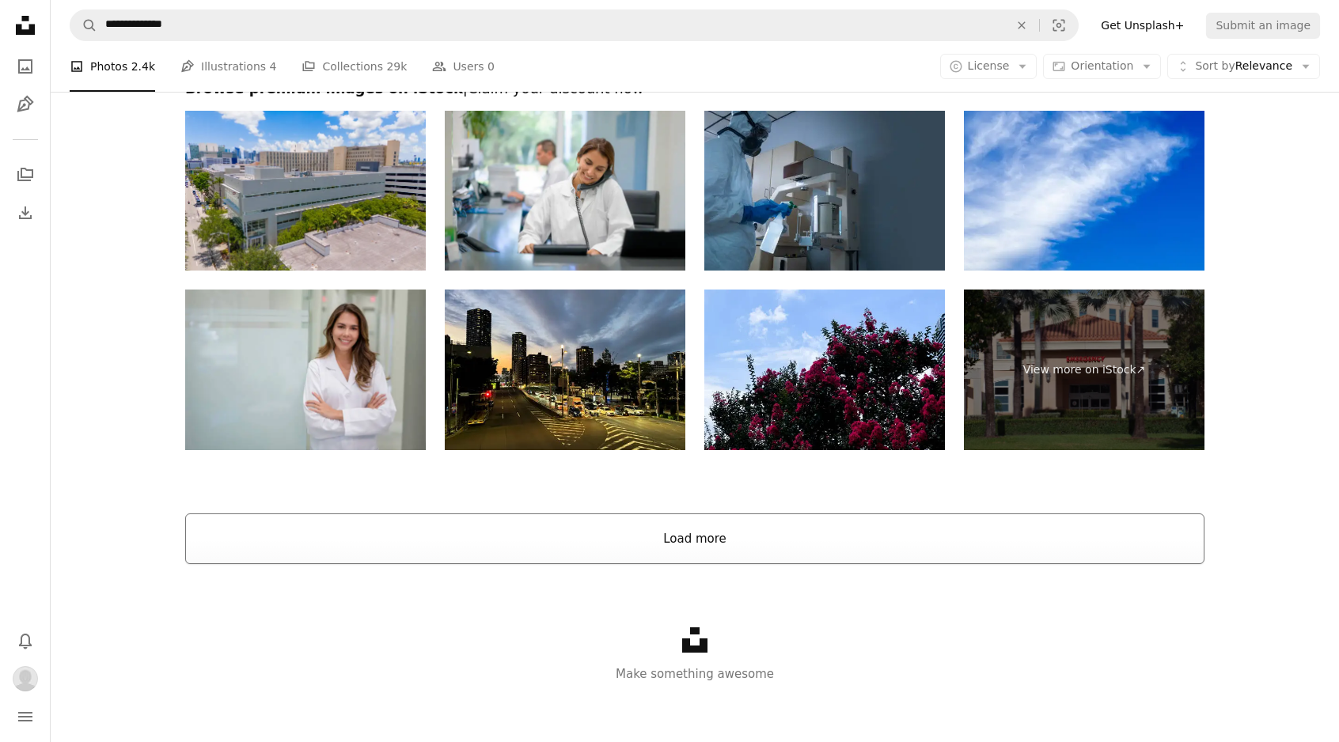
click at [628, 534] on button "Load more" at bounding box center [694, 539] width 1019 height 51
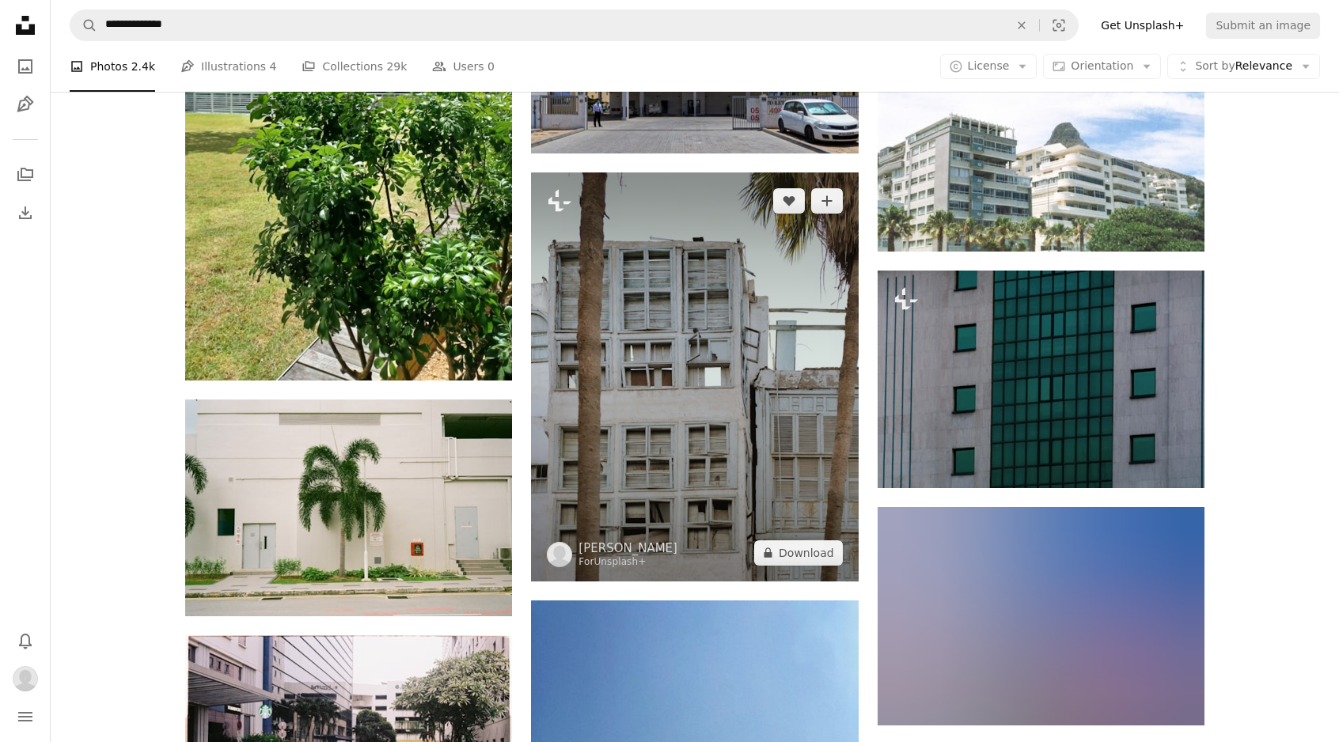
scroll to position [5055, 0]
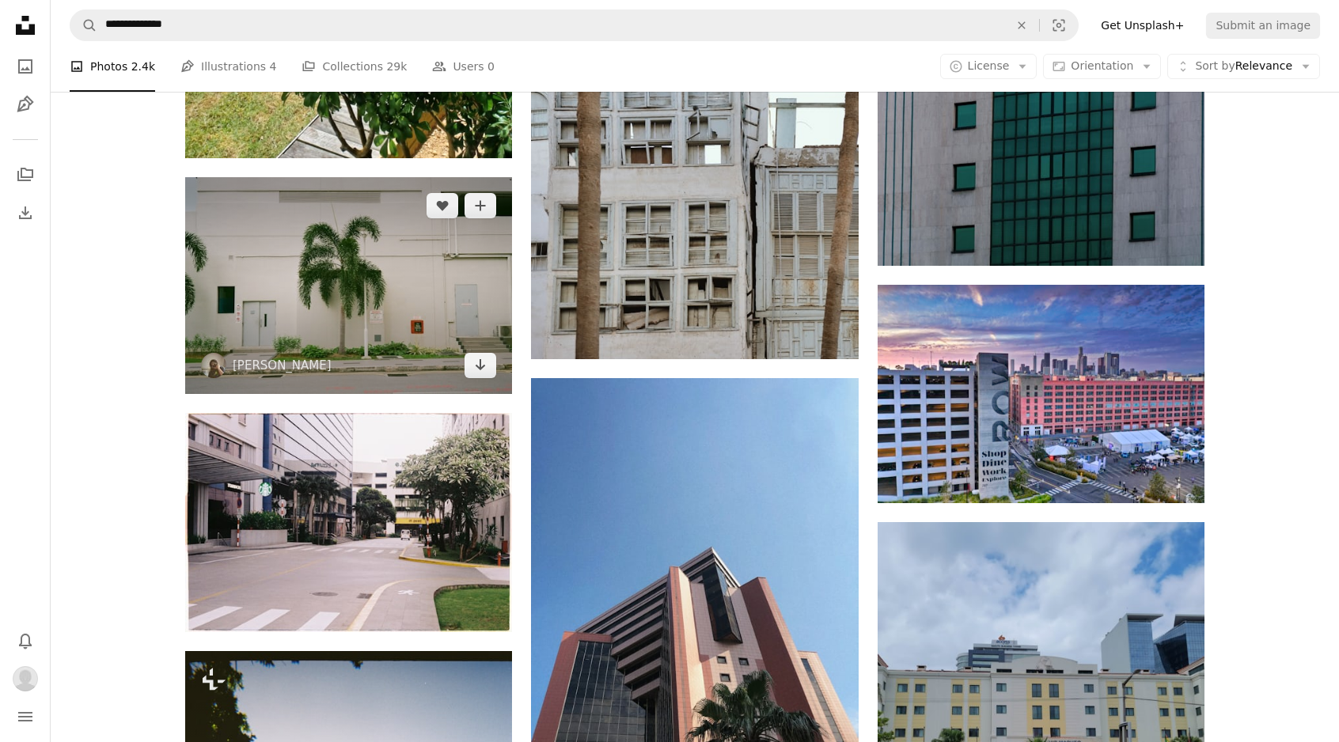
click at [405, 296] on img at bounding box center [348, 285] width 327 height 217
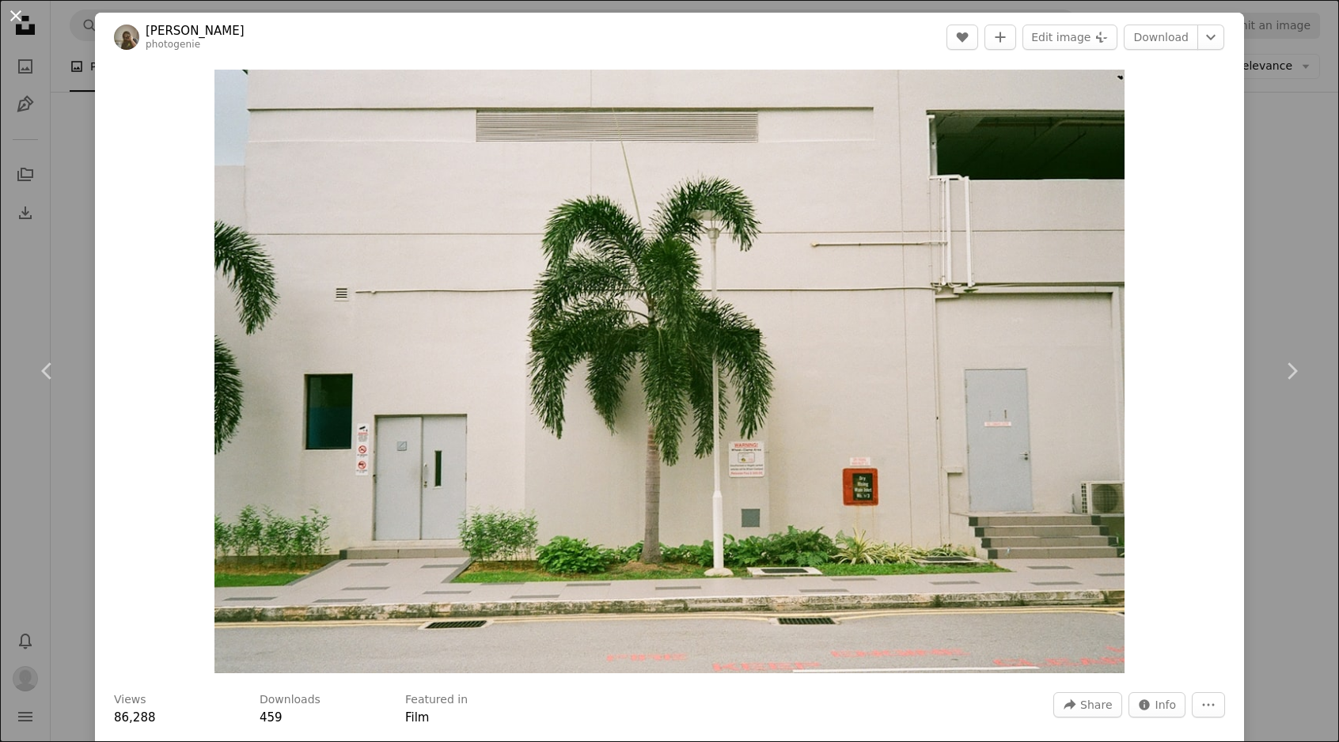
click at [17, 9] on button "An X shape" at bounding box center [15, 15] width 19 height 19
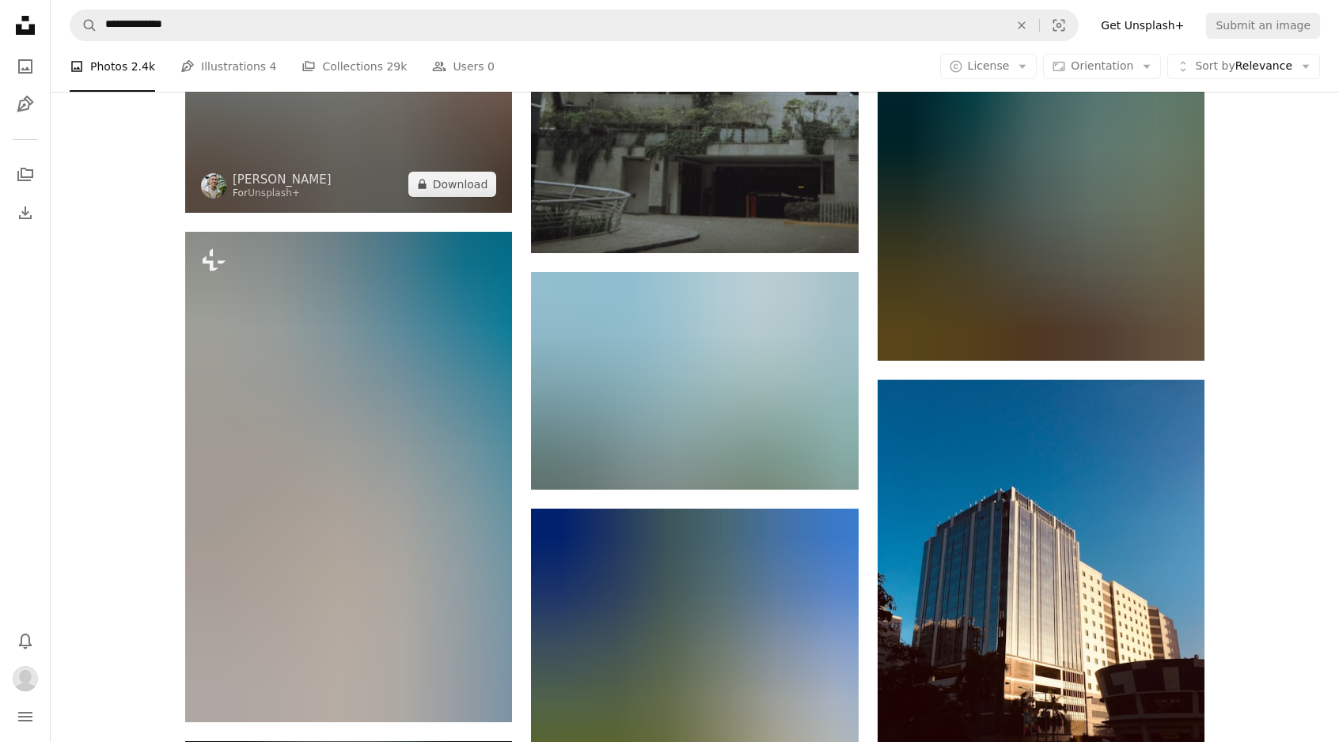
scroll to position [11824, 0]
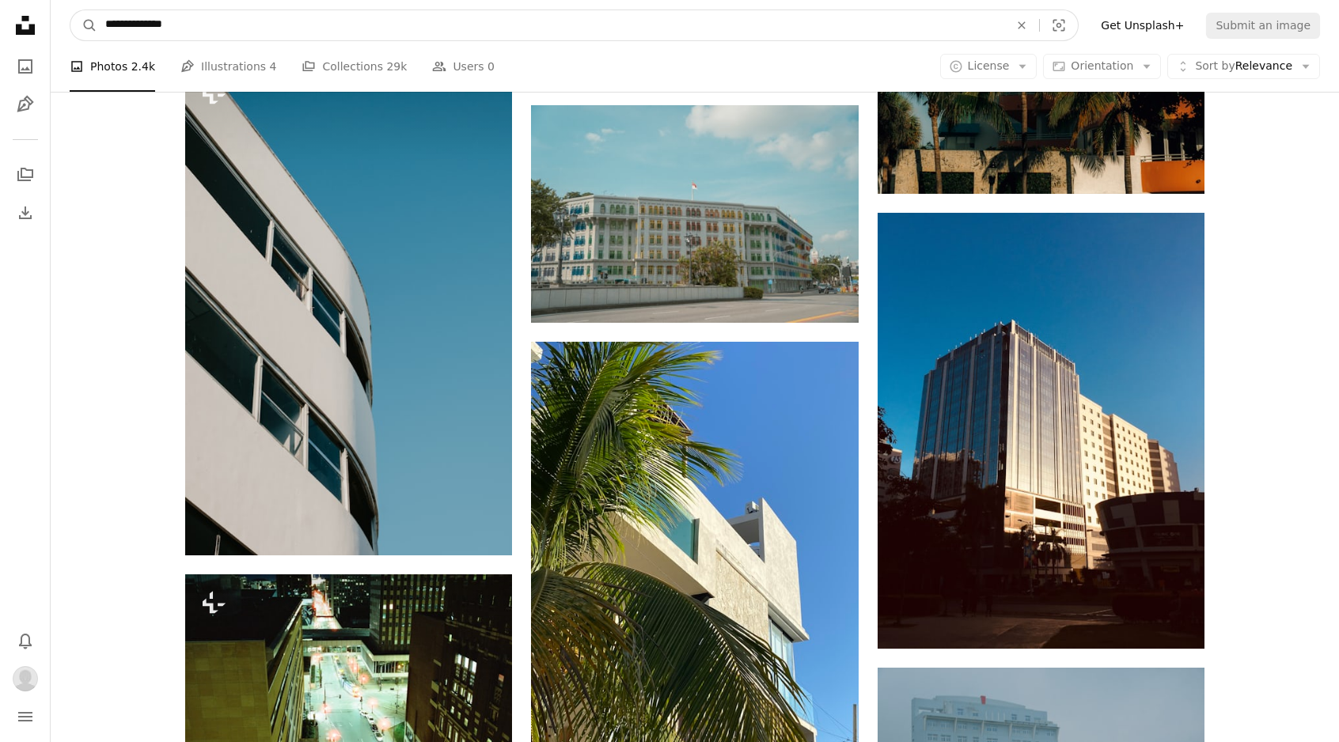
click at [191, 25] on input "**********" at bounding box center [550, 25] width 907 height 30
type input "*"
type input "********"
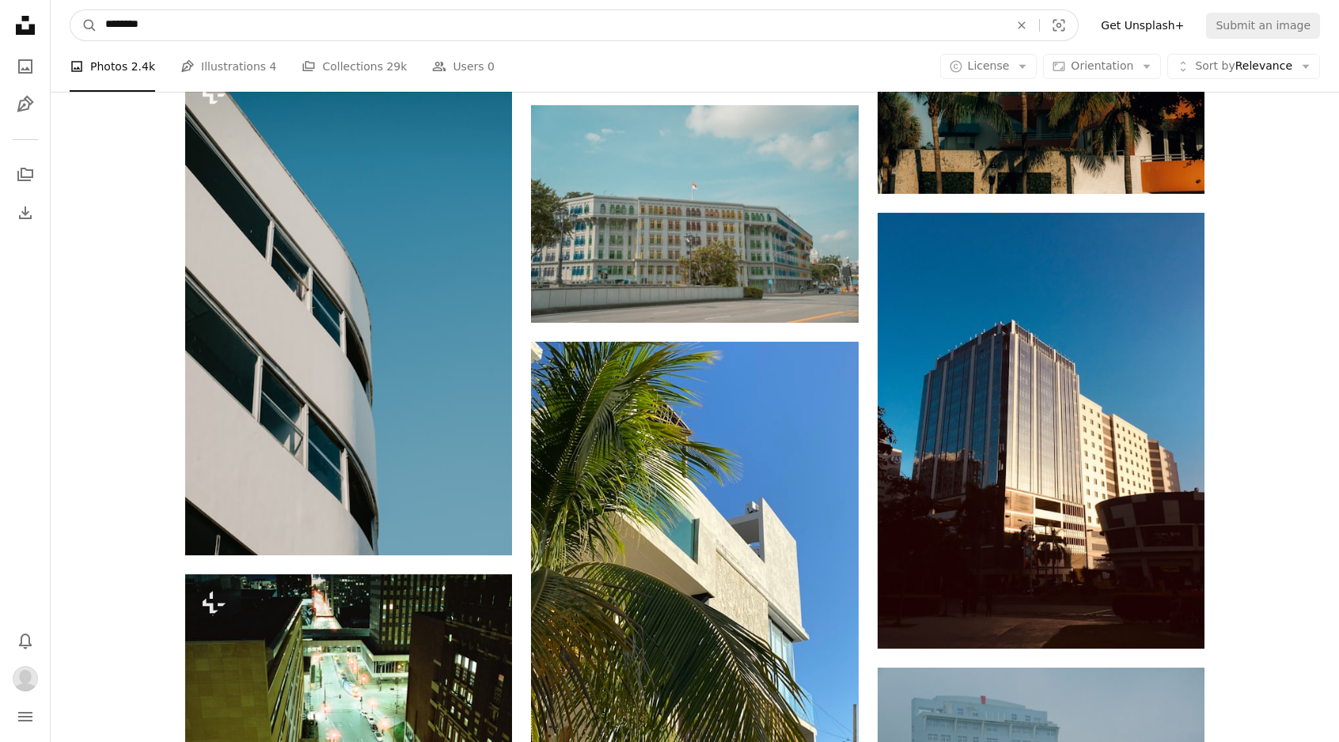
click at [84, 25] on button "A magnifying glass" at bounding box center [83, 25] width 27 height 30
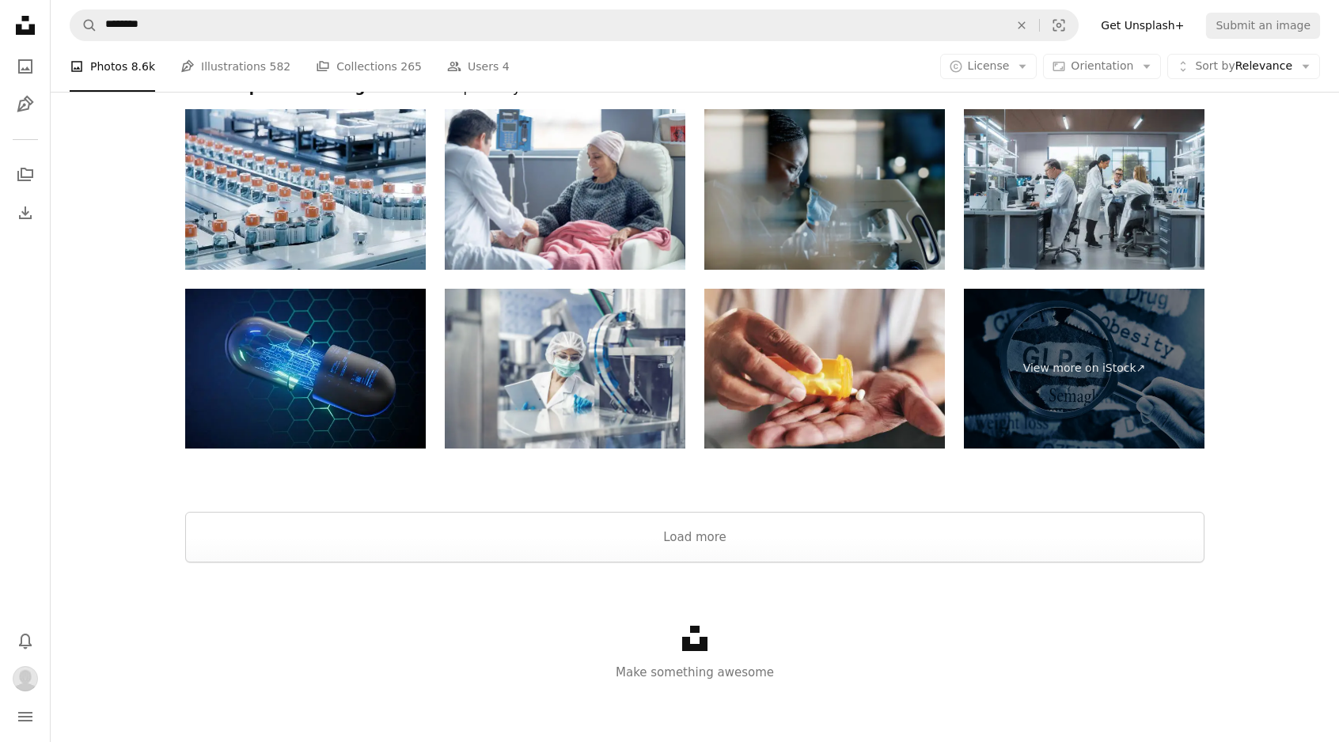
scroll to position [3182, 0]
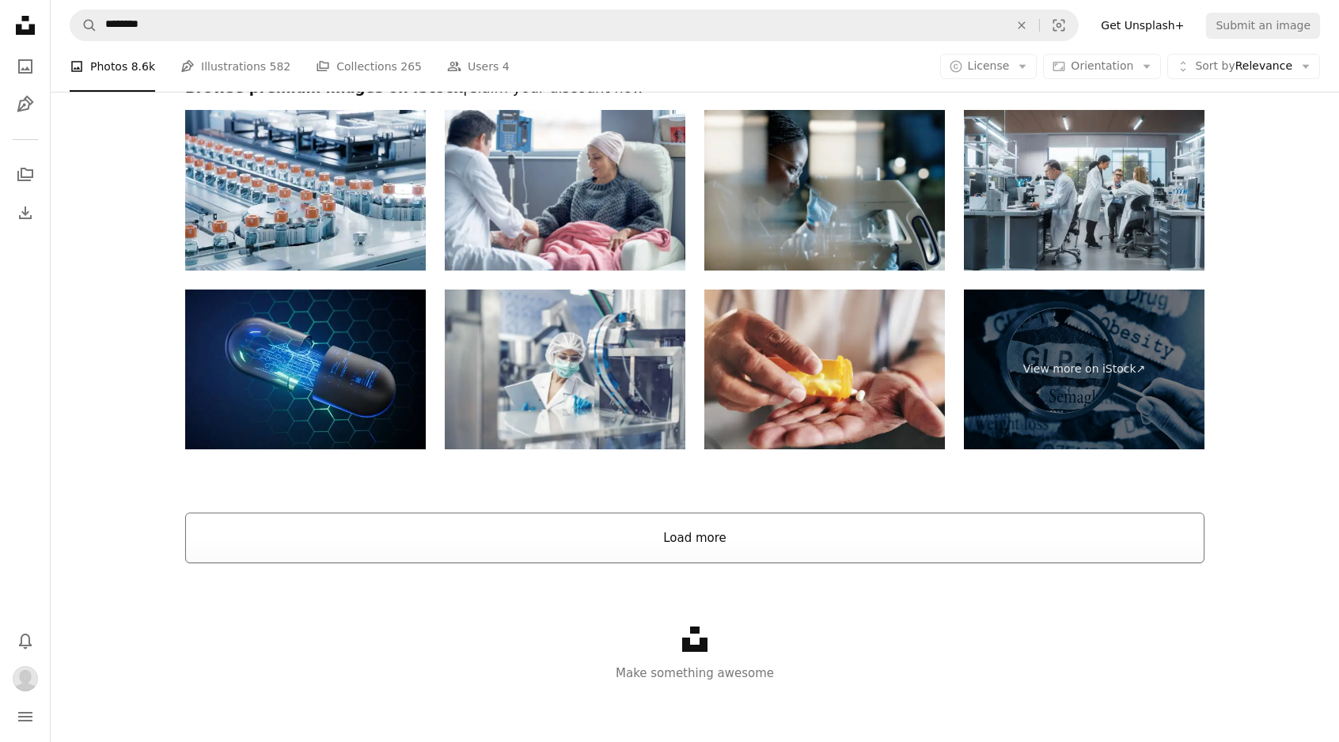
click at [691, 533] on button "Load more" at bounding box center [694, 538] width 1019 height 51
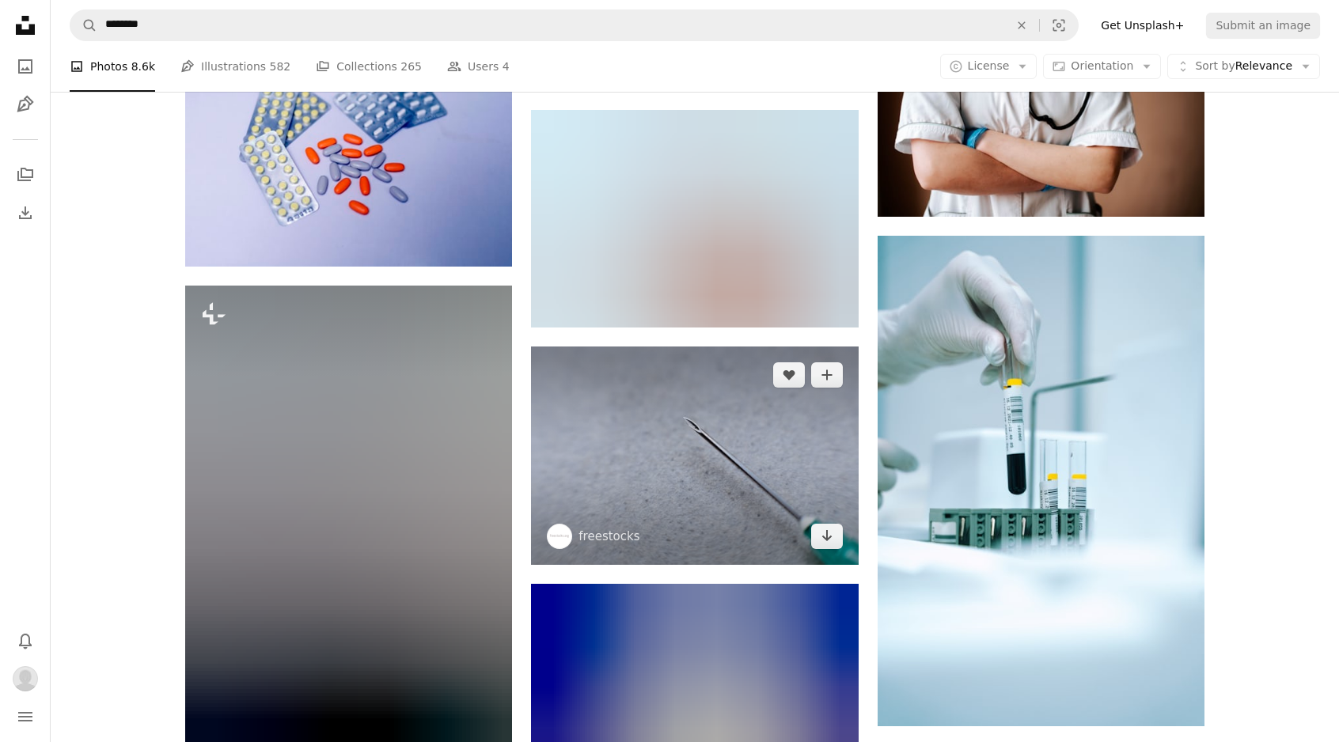
scroll to position [7785, 0]
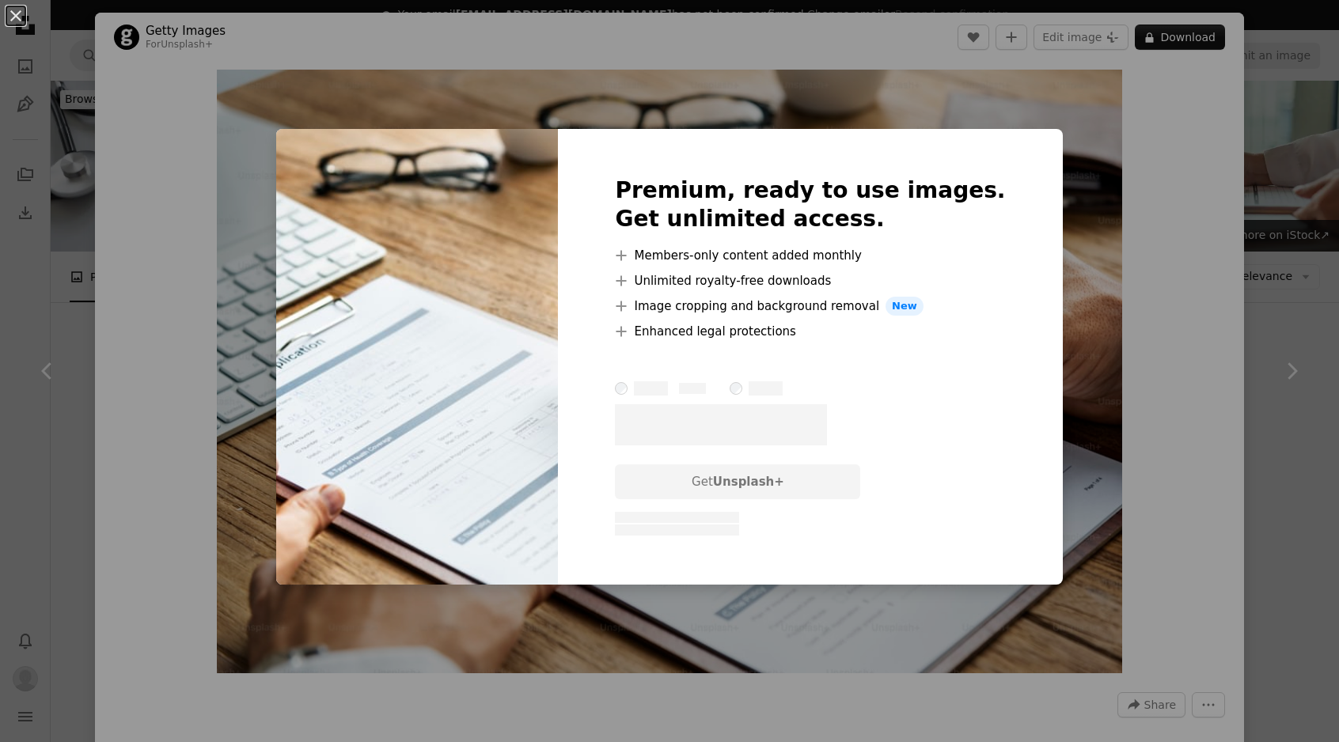
scroll to position [5720, 0]
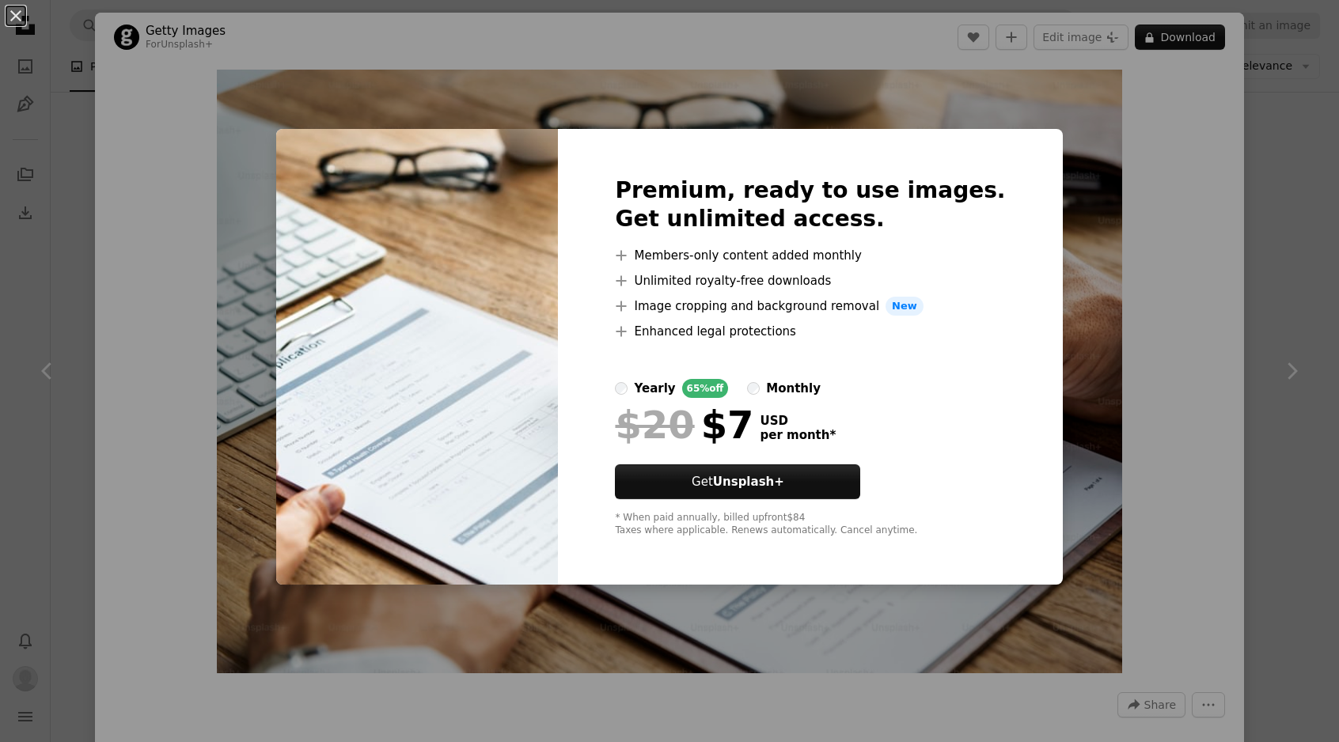
click at [660, 103] on div "An X shape Premium, ready to use images. Get unlimited access. A plus sign Memb…" at bounding box center [669, 371] width 1339 height 742
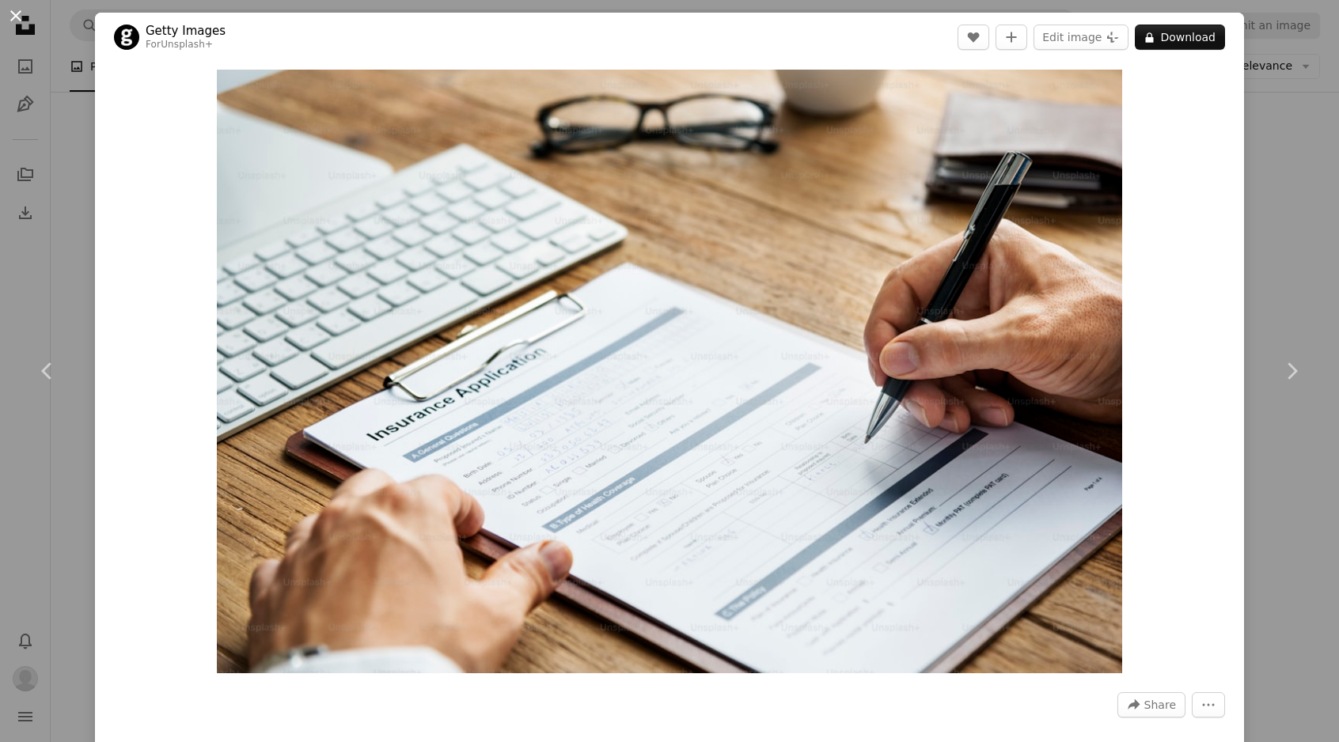
click at [21, 17] on button "An X shape" at bounding box center [15, 15] width 19 height 19
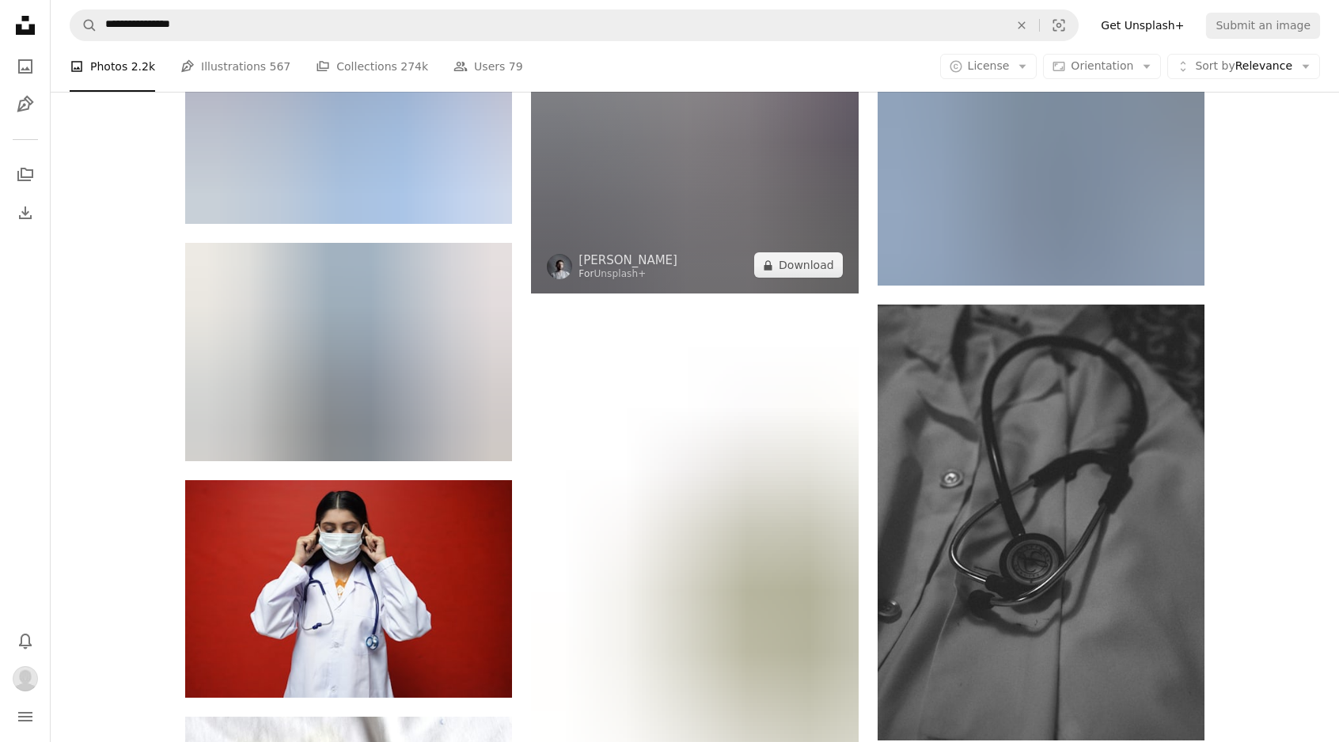
scroll to position [34471, 0]
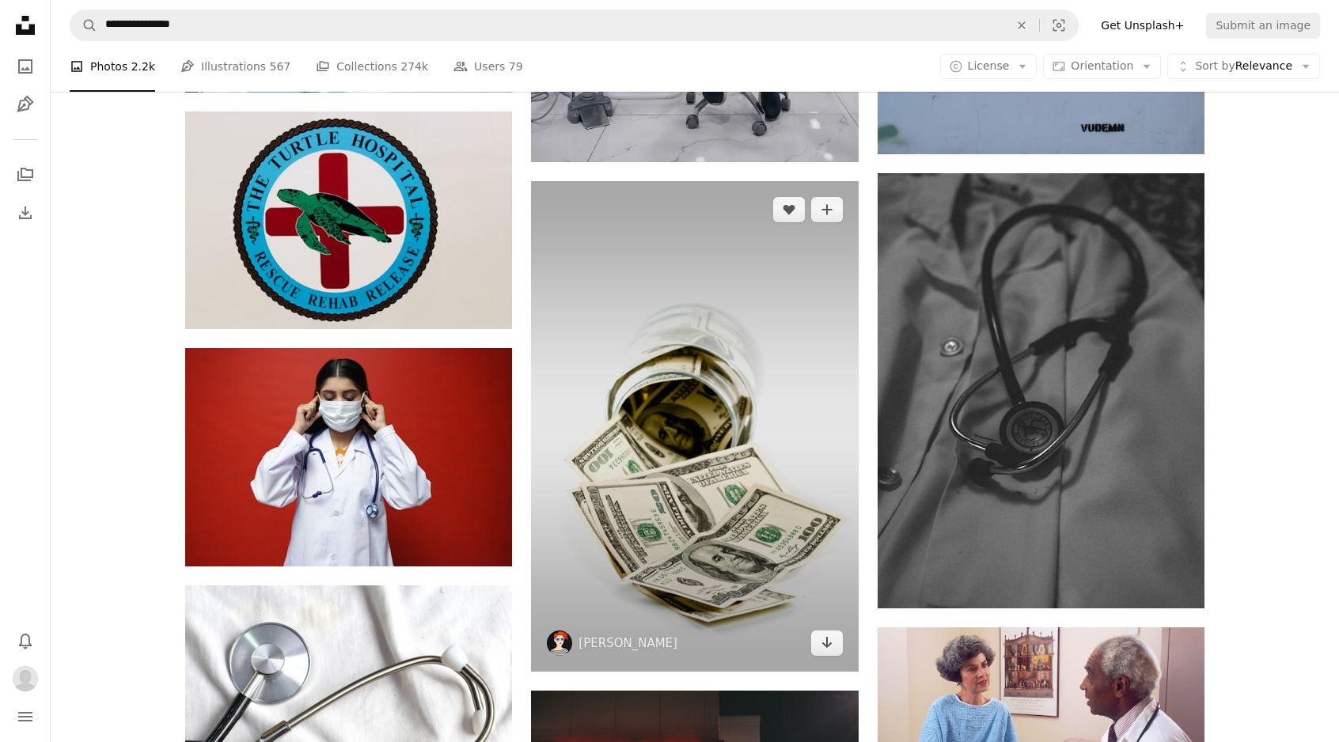
click at [614, 498] on img at bounding box center [694, 426] width 327 height 491
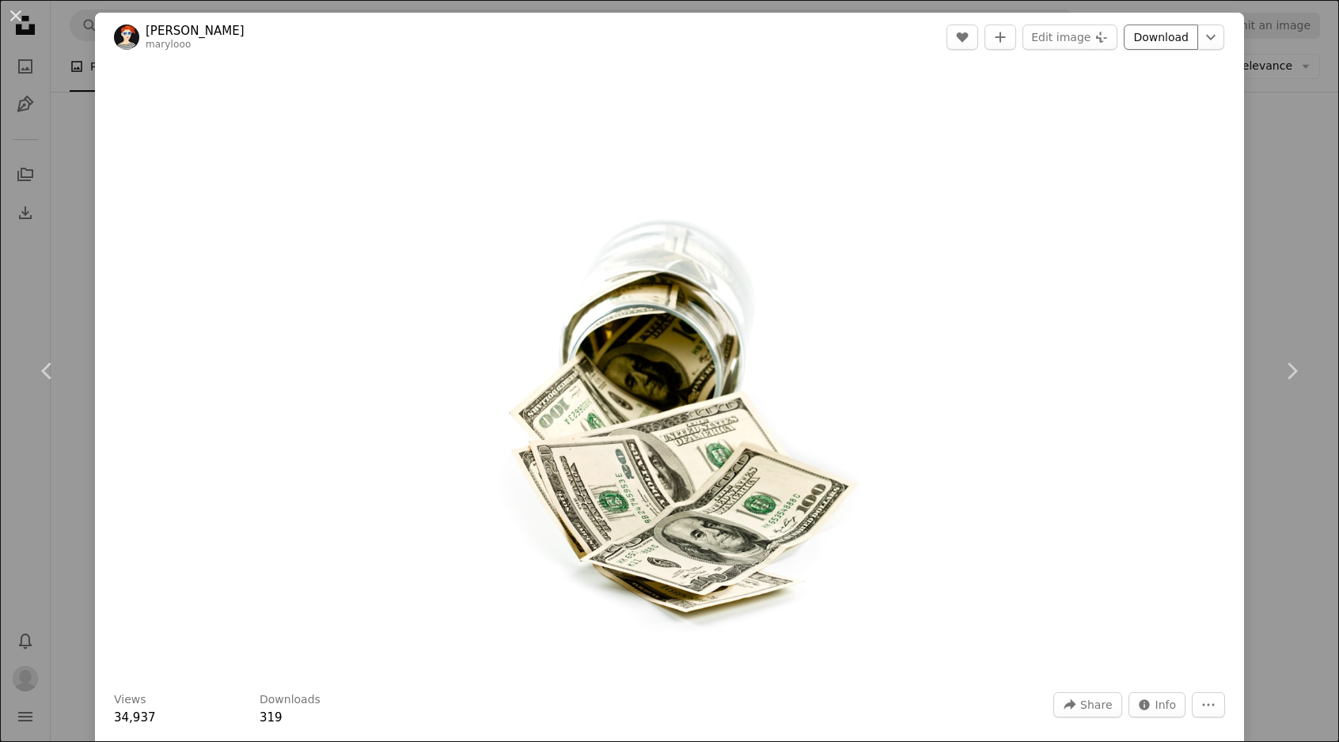
click at [1152, 36] on link "Download" at bounding box center [1161, 37] width 74 height 25
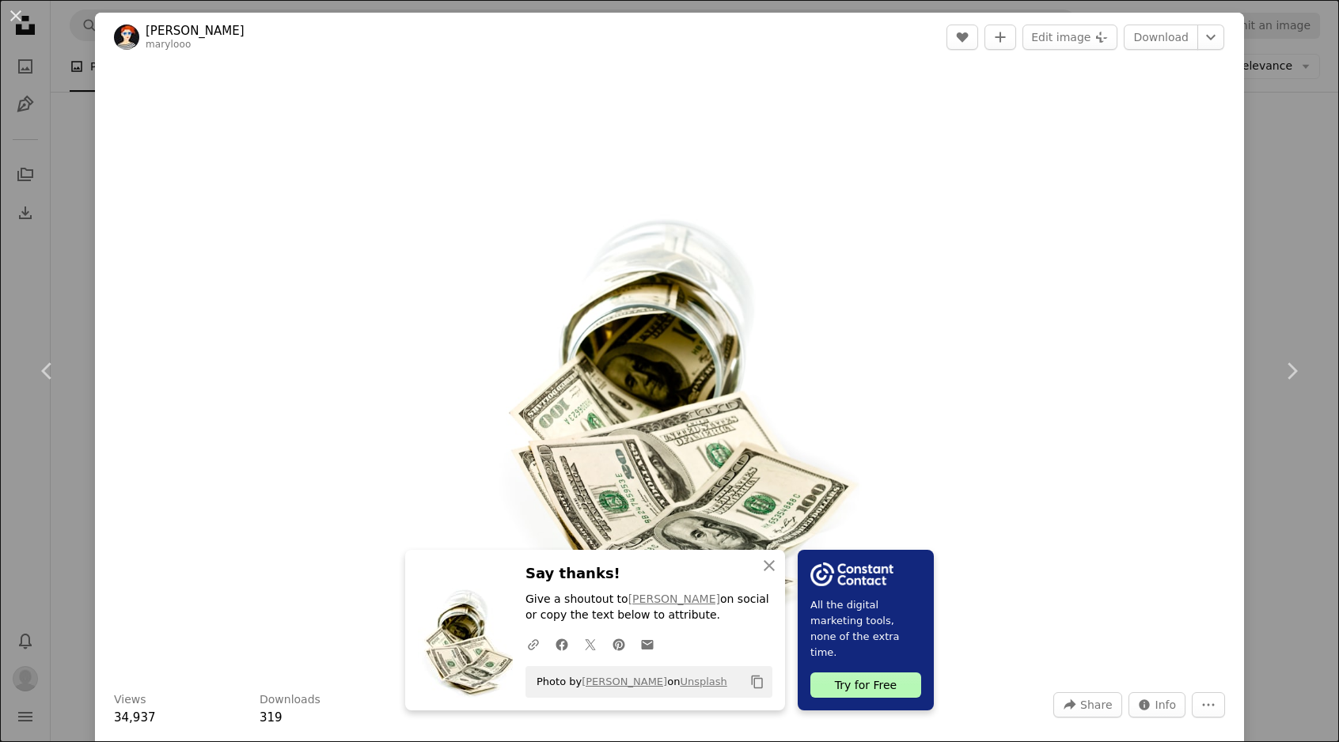
click at [1096, 206] on div "Zoom in" at bounding box center [669, 372] width 1149 height 620
click at [14, 11] on button "An X shape" at bounding box center [15, 15] width 19 height 19
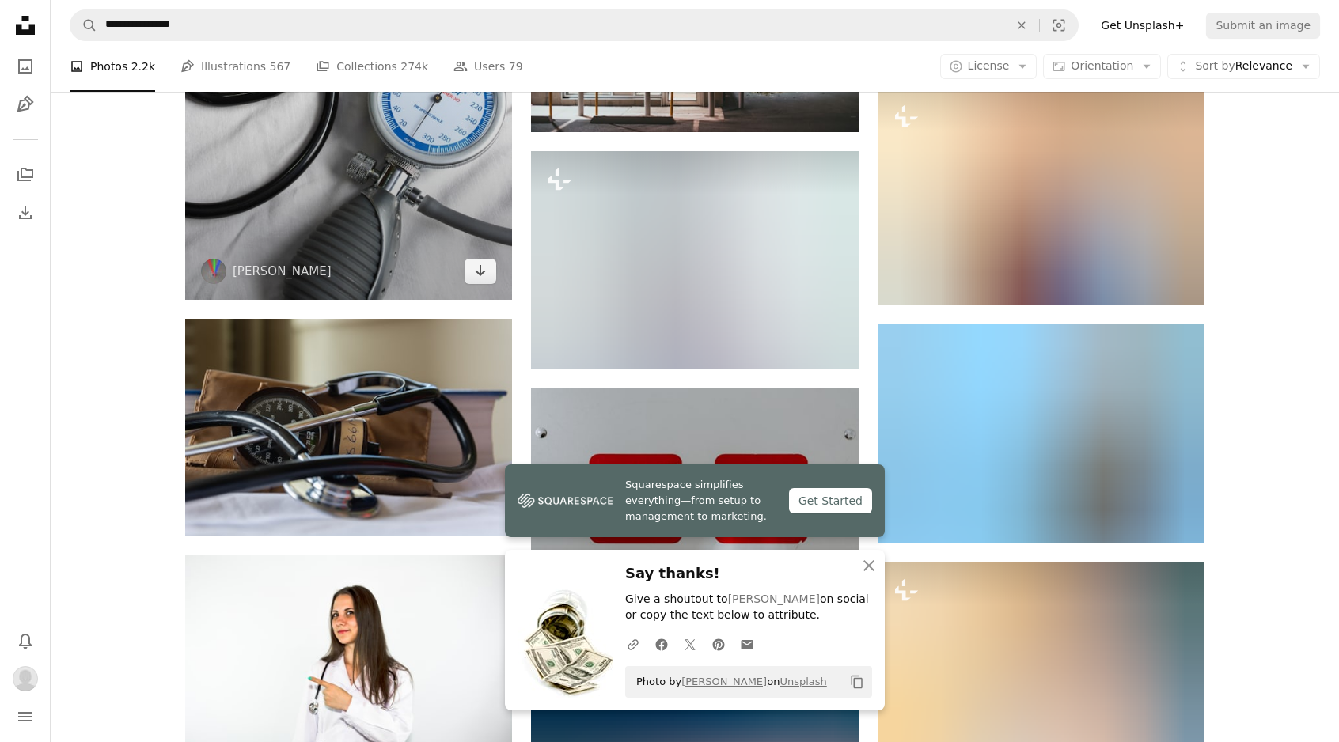
scroll to position [35285, 0]
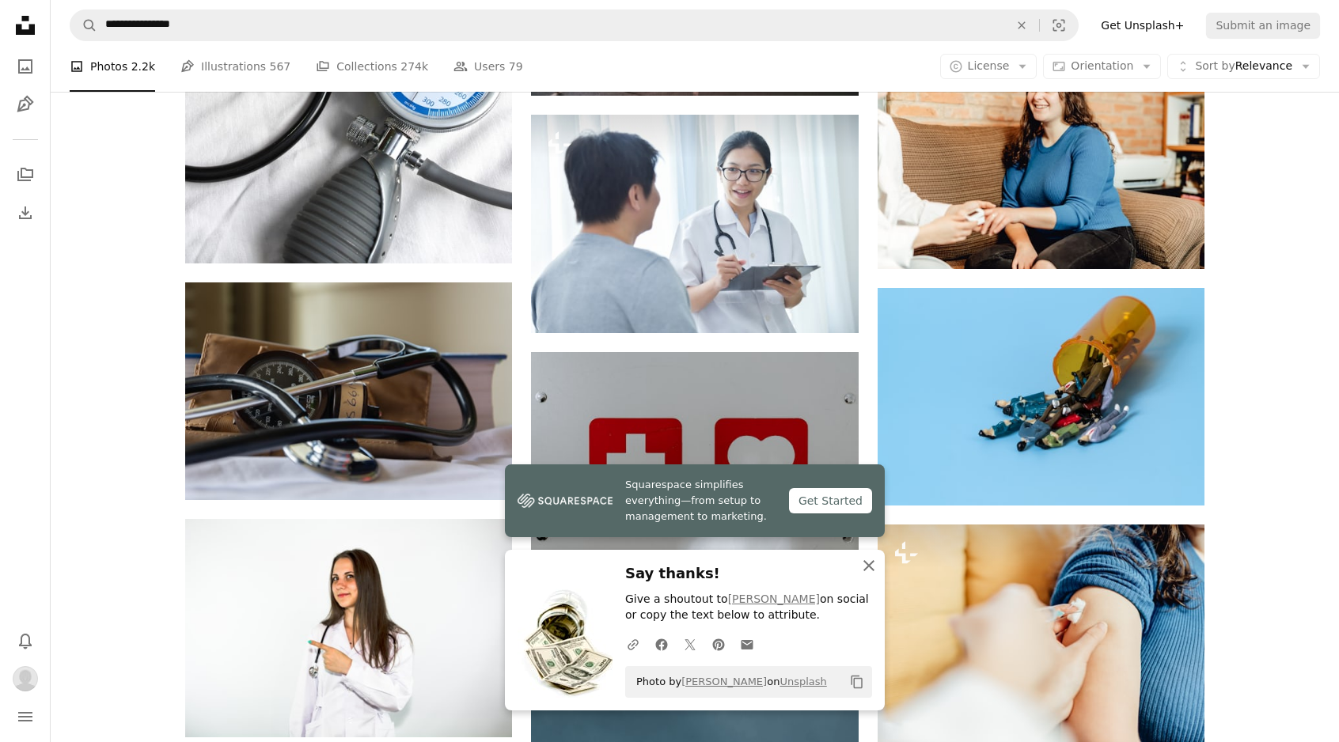
click at [867, 563] on icon "An X shape" at bounding box center [868, 565] width 19 height 19
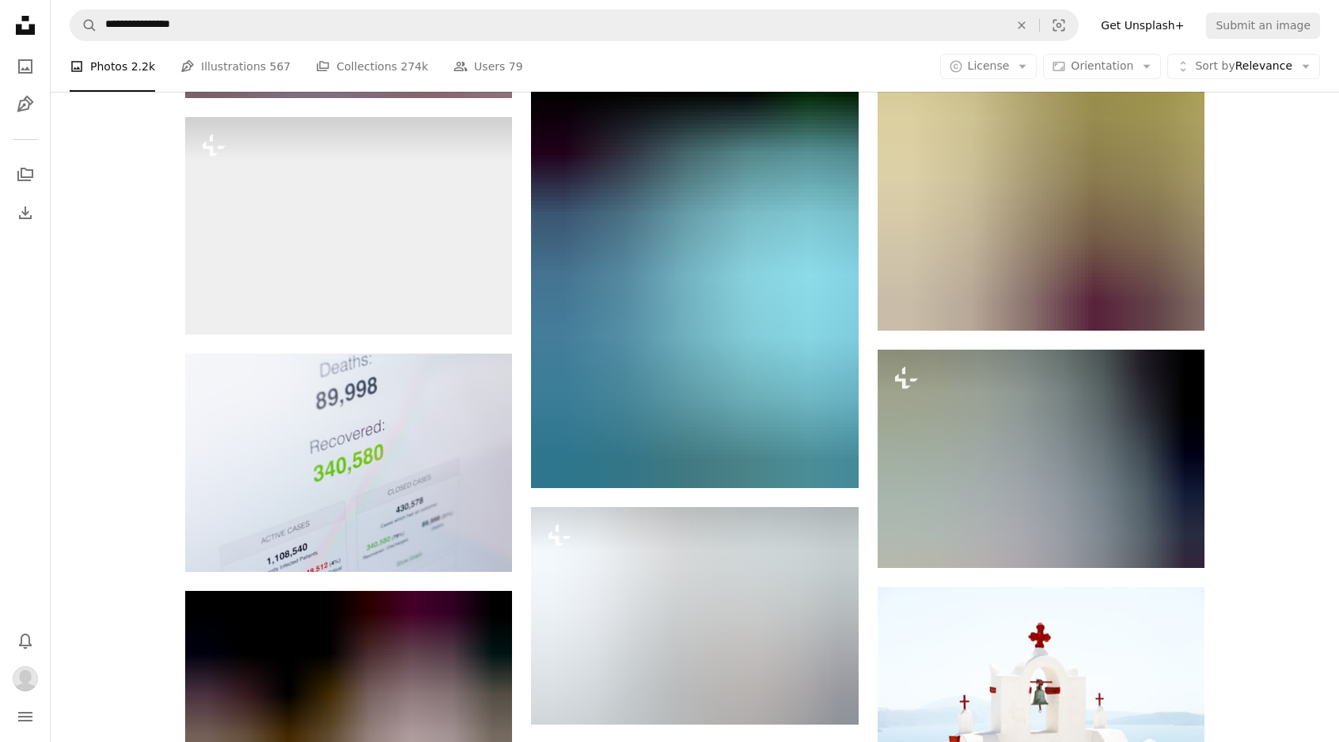
scroll to position [43237, 0]
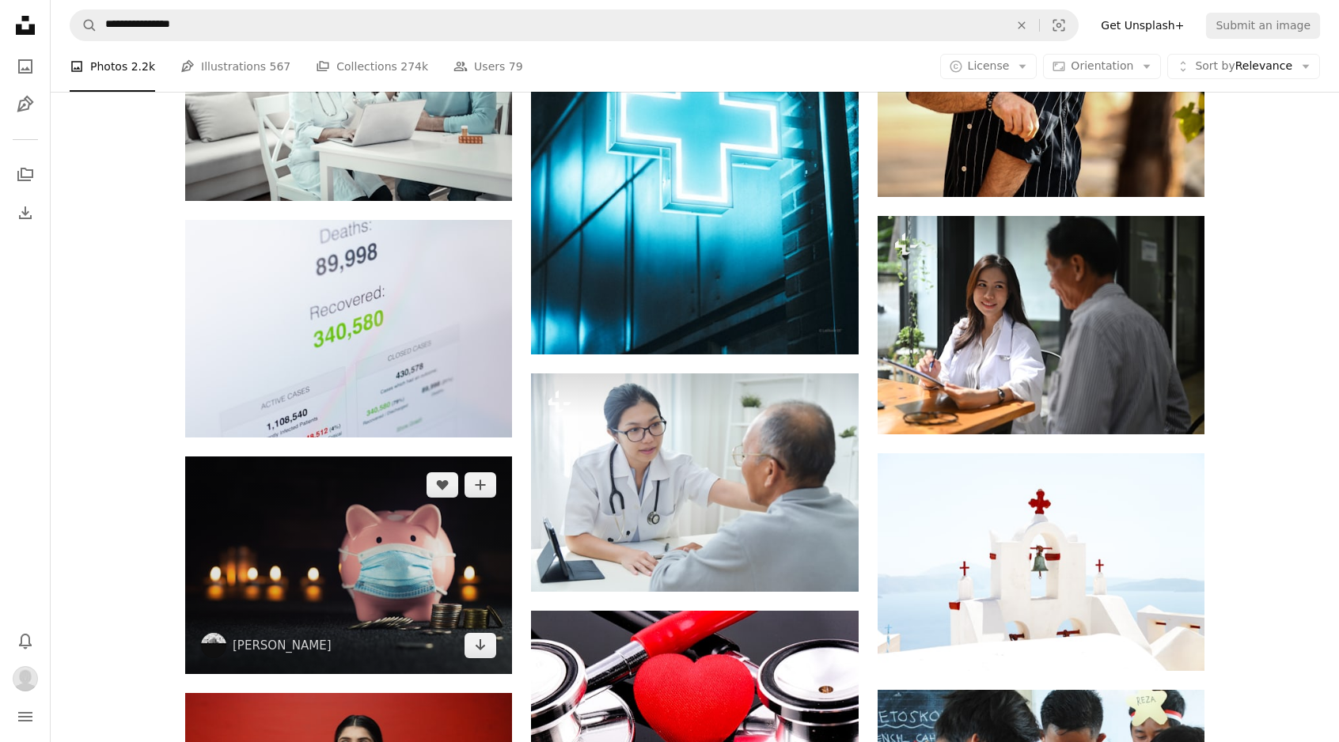
click at [400, 543] on img at bounding box center [348, 565] width 327 height 217
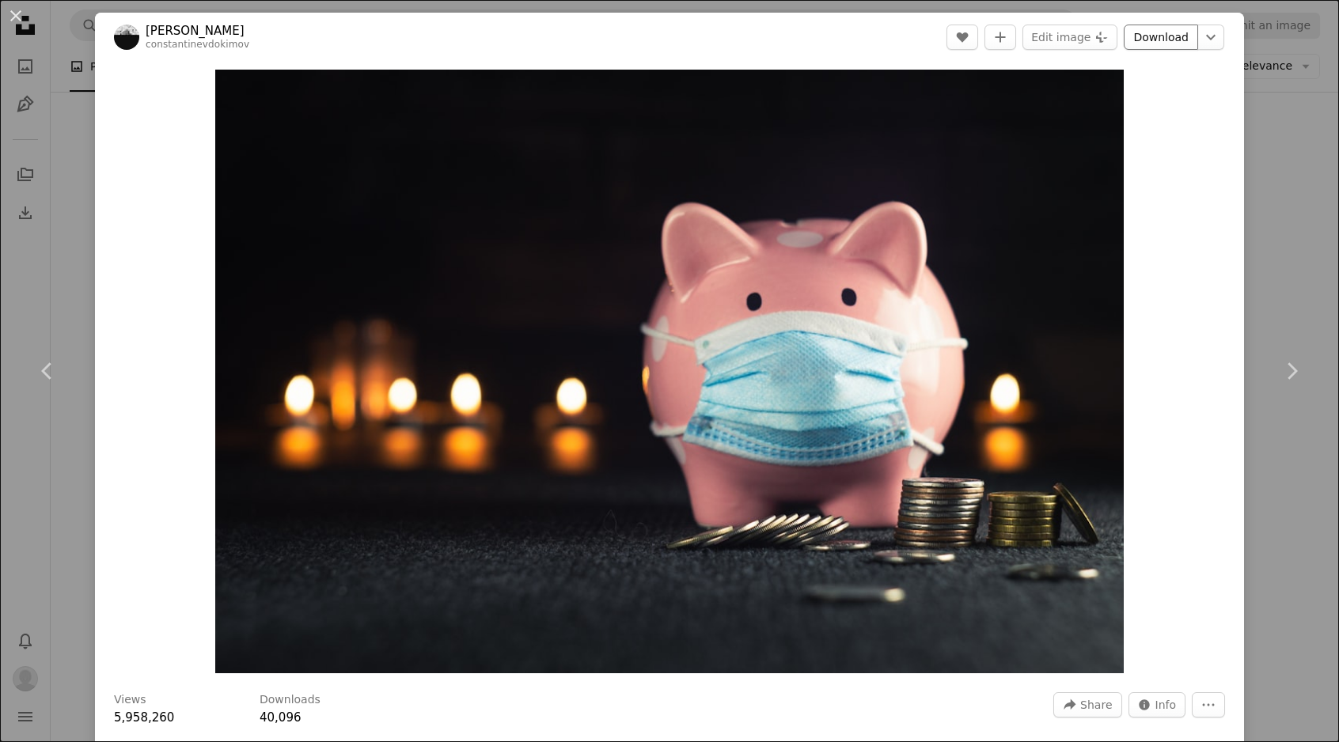
click at [1163, 37] on link "Download" at bounding box center [1161, 37] width 74 height 25
